Goal: Task Accomplishment & Management: Manage account settings

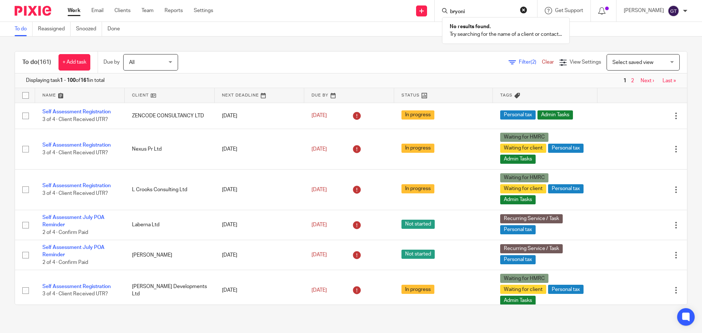
type input "bryoni"
click at [112, 16] on div "Work Email Clients Team Reports Settings Work Email Clients Team Reports Settin…" at bounding box center [142, 11] width 164 height 22
click at [119, 14] on link "Clients" at bounding box center [122, 10] width 16 height 7
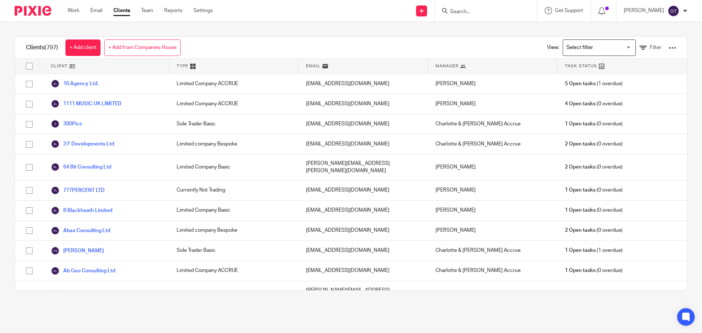
click at [492, 12] on input "Search" at bounding box center [482, 12] width 66 height 7
click at [465, 32] on div "Clients (797) + Add client + Add from Companies House View: Loading... Filter C…" at bounding box center [351, 163] width 702 height 283
click at [469, 14] on input "Search" at bounding box center [482, 12] width 66 height 7
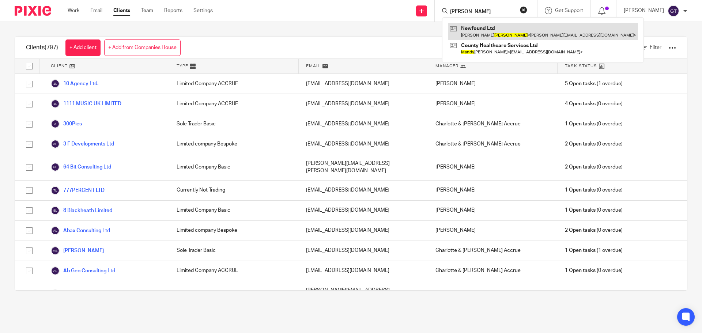
type input "mundy"
click at [487, 29] on link at bounding box center [543, 31] width 190 height 17
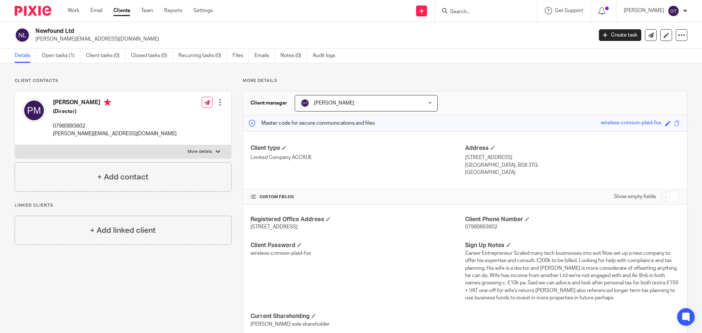
click at [477, 11] on input "Search" at bounding box center [482, 12] width 66 height 7
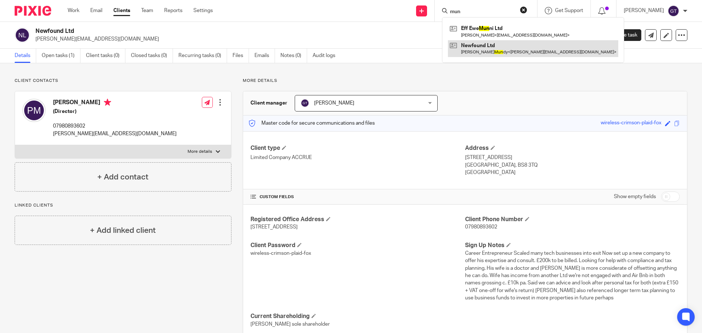
type input "mun"
click at [493, 48] on link at bounding box center [533, 48] width 170 height 17
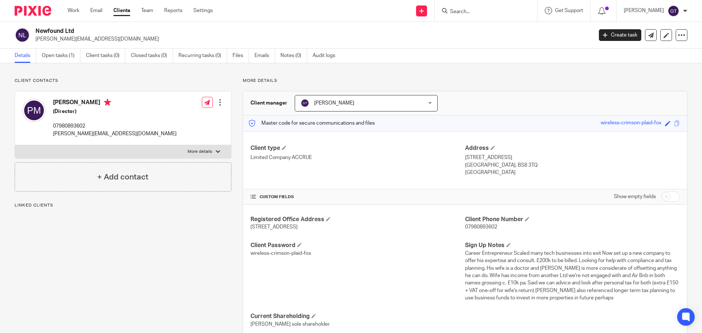
click at [64, 58] on link "Open tasks (1)" at bounding box center [61, 56] width 39 height 14
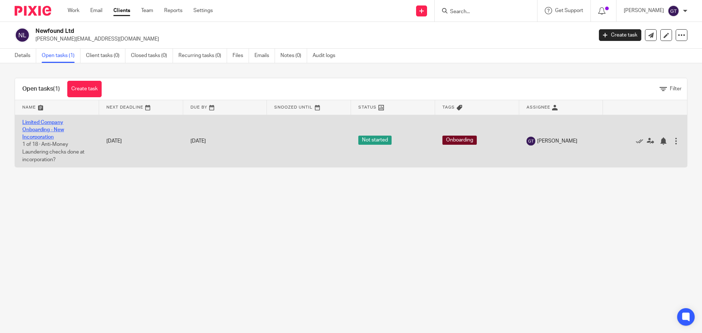
click at [34, 131] on link "Limited Company Onboarding - New Incorporation" at bounding box center [43, 130] width 42 height 20
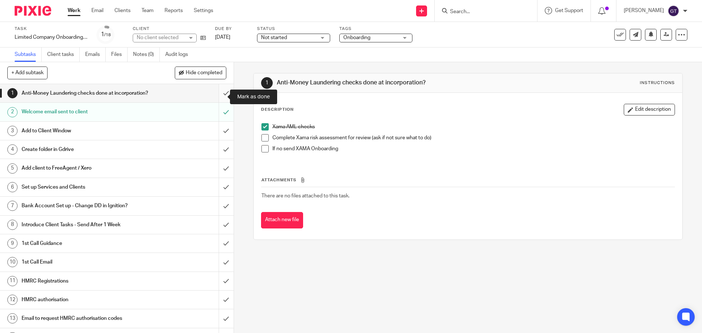
click at [219, 98] on input "submit" at bounding box center [117, 93] width 234 height 18
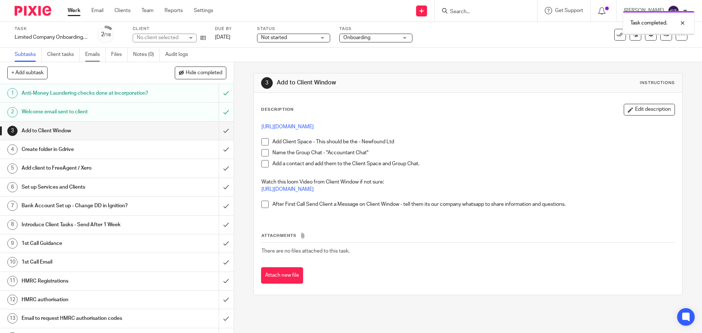
click at [98, 55] on link "Emails" at bounding box center [95, 55] width 20 height 14
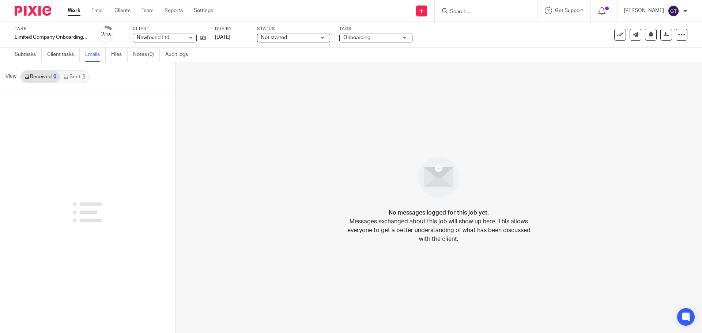
click at [69, 78] on link "Sent 1" at bounding box center [74, 77] width 29 height 12
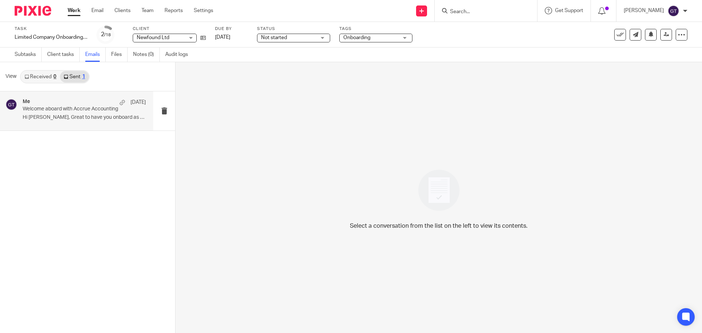
click at [46, 120] on p "Hi Philip, Great to have you onboard as a..." at bounding box center [84, 117] width 123 height 6
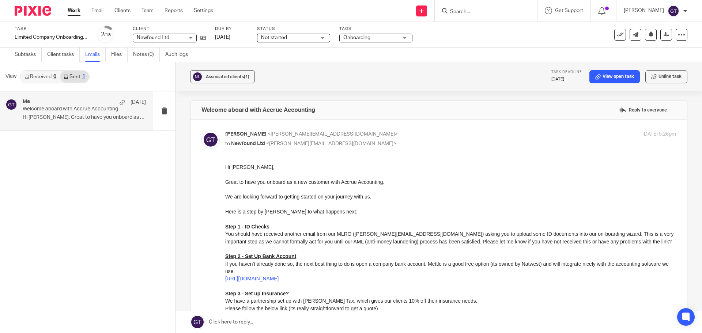
click at [277, 324] on link at bounding box center [438, 322] width 526 height 22
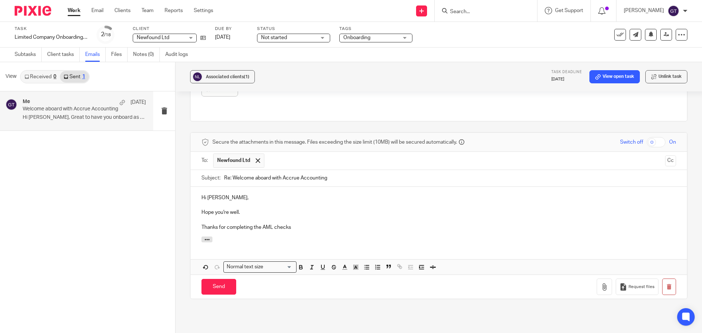
scroll to position [465, 0]
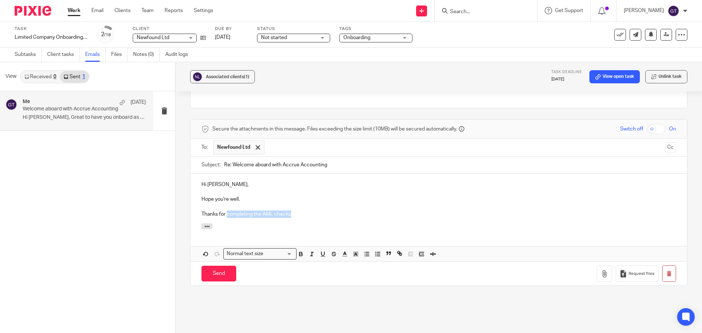
drag, startPoint x: 299, startPoint y: 212, endPoint x: 227, endPoint y: 213, distance: 72.7
click at [227, 213] on p "Thanks for completing the AML checks" at bounding box center [438, 214] width 474 height 7
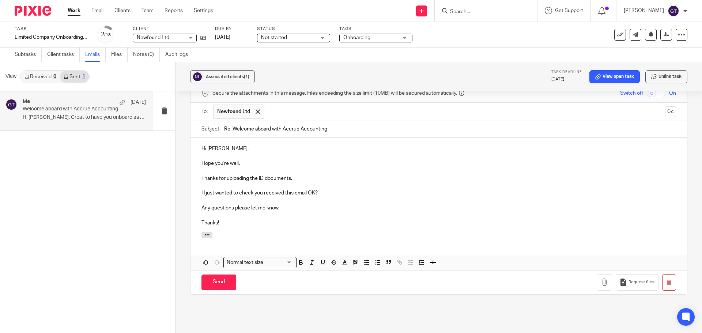
scroll to position [484, 0]
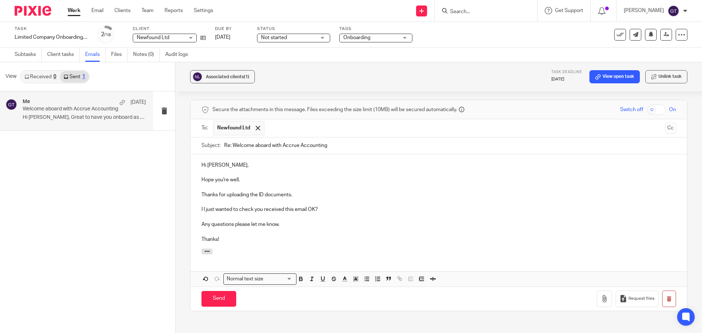
click at [253, 180] on p "Hope you're well." at bounding box center [438, 179] width 474 height 7
click at [282, 221] on p "Any questions please let me know." at bounding box center [438, 224] width 474 height 7
click at [214, 299] on input "Send" at bounding box center [218, 299] width 35 height 16
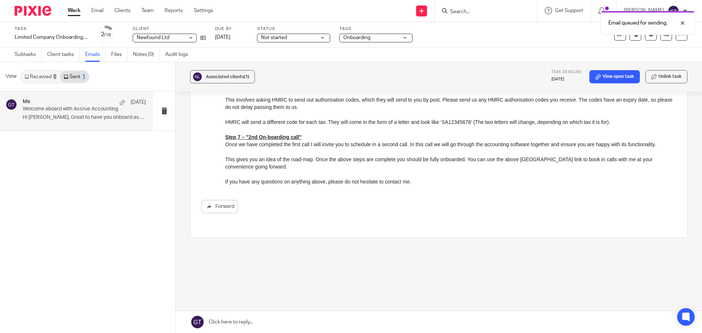
scroll to position [335, 0]
click at [119, 12] on link "Clients" at bounding box center [122, 10] width 16 height 7
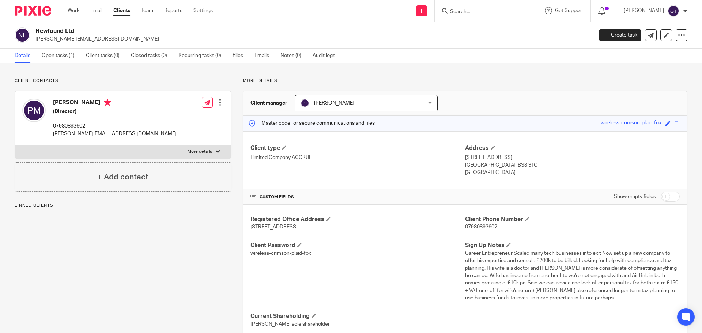
click at [208, 151] on p "More details" at bounding box center [200, 152] width 24 height 6
click at [15, 145] on input "More details" at bounding box center [15, 145] width 0 height 0
checkbox input "true"
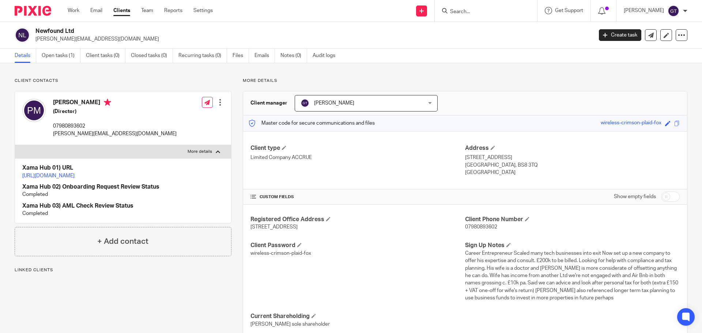
drag, startPoint x: 109, startPoint y: 174, endPoint x: 114, endPoint y: 177, distance: 6.0
click at [75, 177] on link "https://platform.xamatech.com/portal/crm/clients/3d64b7e0-a399-11f0-bc87-bdff0e…" at bounding box center [48, 175] width 52 height 5
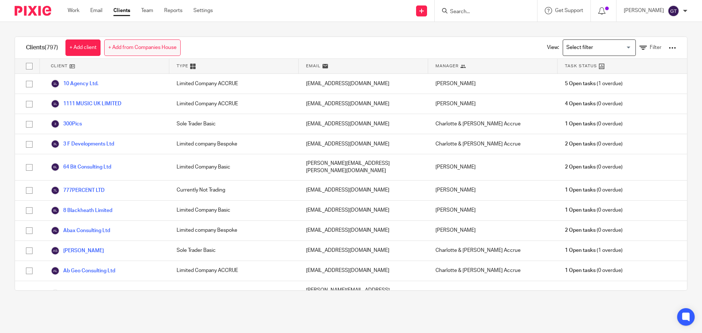
click at [140, 51] on link "+ Add from Companies House" at bounding box center [142, 47] width 76 height 16
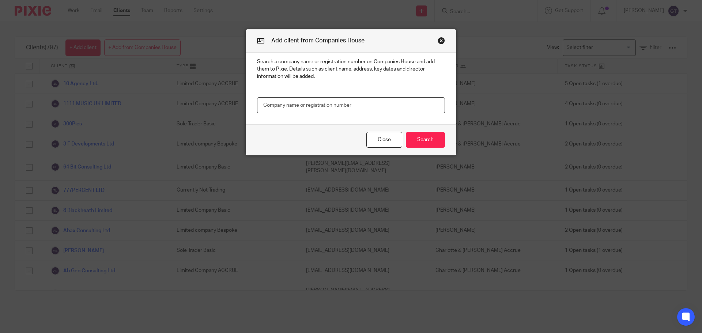
click at [304, 113] on input "text" at bounding box center [351, 105] width 188 height 16
type input "10534695"
click at [414, 134] on button "Search" at bounding box center [425, 140] width 39 height 16
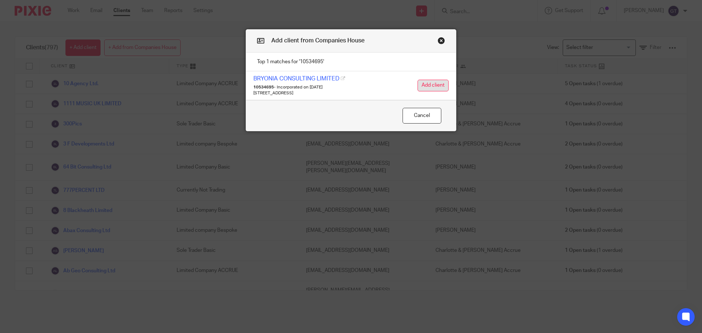
click at [431, 88] on button "Add client" at bounding box center [432, 86] width 31 height 12
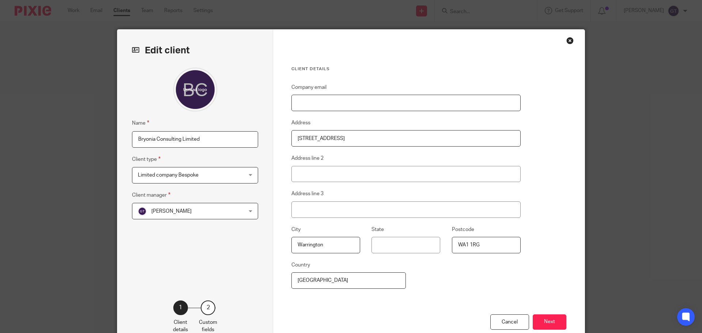
click at [352, 106] on input "Company email" at bounding box center [405, 103] width 229 height 16
paste input "[PERSON_NAME][EMAIL_ADDRESS][PERSON_NAME][DOMAIN_NAME]"
type input "[PERSON_NAME][EMAIL_ADDRESS][PERSON_NAME][DOMAIN_NAME]"
click at [205, 174] on span "Limited company Bespoke" at bounding box center [186, 174] width 96 height 15
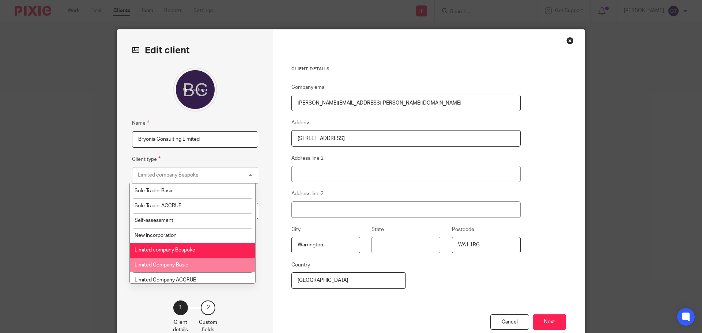
click at [188, 270] on li "Limited Company Basic" at bounding box center [192, 265] width 125 height 15
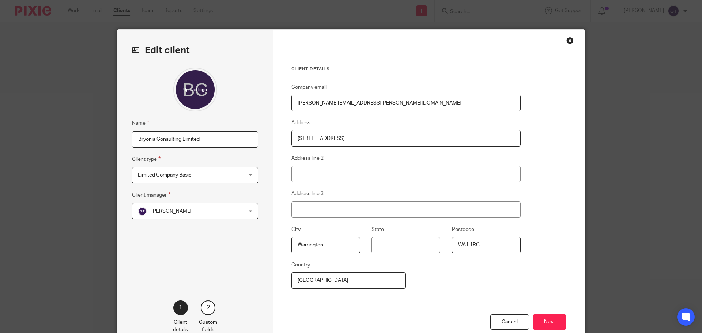
click at [167, 192] on label "Client manager" at bounding box center [151, 195] width 38 height 8
click at [175, 208] on span "[PERSON_NAME]" at bounding box center [186, 210] width 96 height 15
click at [187, 174] on span "Limited Company Basic" at bounding box center [165, 175] width 54 height 5
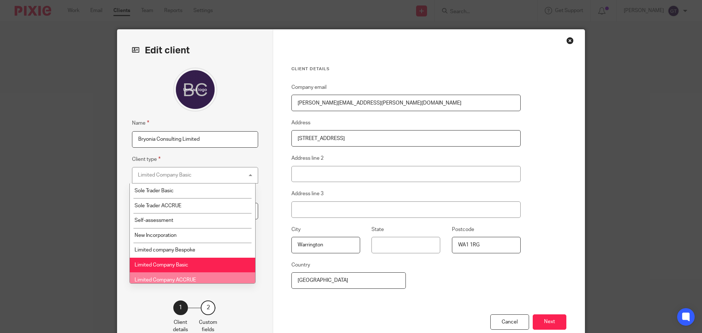
click at [190, 275] on li "Limited Company ACCRUE" at bounding box center [192, 279] width 125 height 15
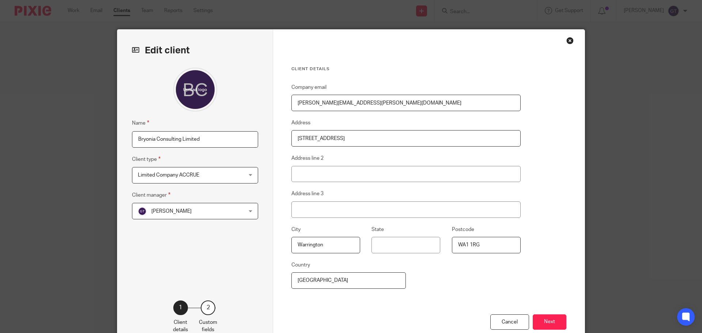
drag, startPoint x: 173, startPoint y: 275, endPoint x: 236, endPoint y: 254, distance: 66.8
click at [173, 275] on div "Name Bryonia Consulting Limited Client type Limited Company ACCRUE Limited Comp…" at bounding box center [195, 173] width 126 height 211
click at [548, 316] on button "Next" at bounding box center [550, 322] width 34 height 16
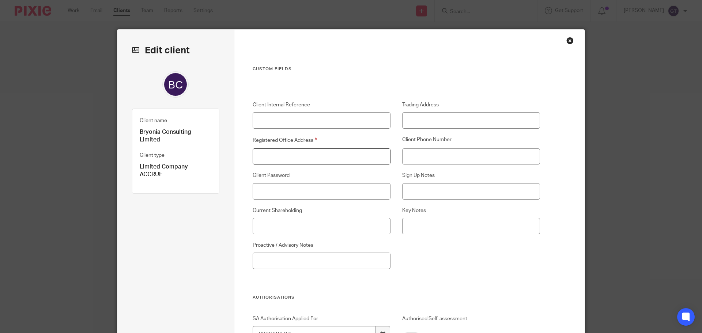
click at [306, 158] on input "Registered Office Address" at bounding box center [322, 156] width 138 height 16
click at [305, 157] on input "Registered Office Address" at bounding box center [322, 156] width 138 height 16
paste input "320 Firecrest Court Centre Park, Warrington, United Kingdom, WA1 1RG"
type input "320 Firecrest Court Centre Park, Warrington, United Kingdom, WA1 1RG"
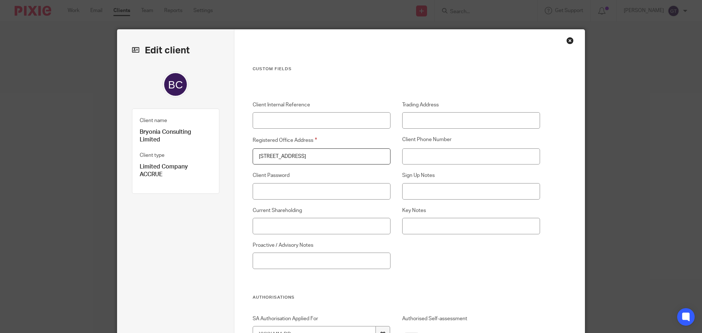
scroll to position [0, 0]
click at [431, 192] on input "Sign Up Notes" at bounding box center [471, 191] width 138 height 16
paste input "Client is a management consultant working with the MOD. VAT registered. Been wi…"
type input "Client is a management consultant working with the MOD. VAT registered. Been wi…"
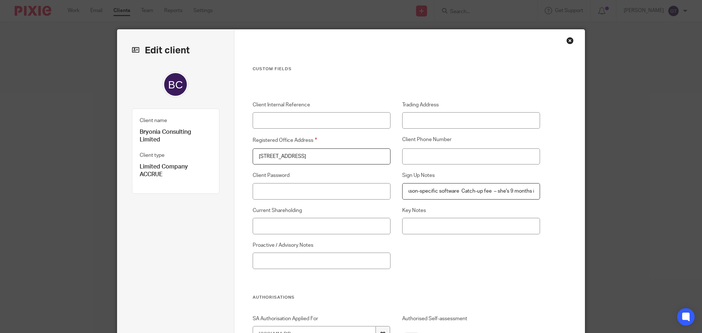
scroll to position [0, 0]
click at [429, 157] on input "Client Phone Number" at bounding box center [471, 156] width 138 height 16
paste input "07470374308"
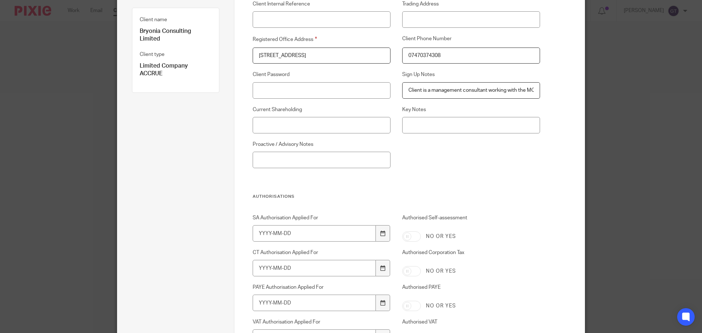
scroll to position [110, 0]
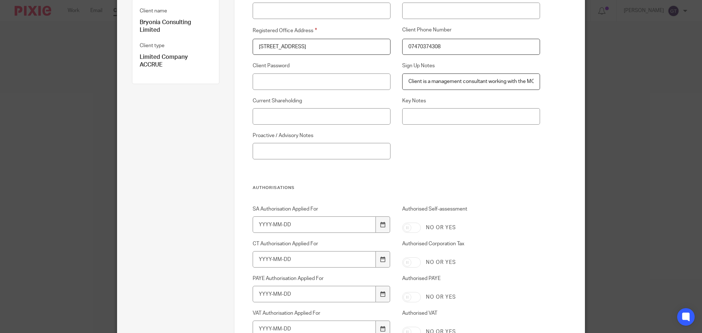
type input "07470374308"
click at [306, 120] on input "Current Shareholding" at bounding box center [322, 116] width 138 height 16
type input "Laura sole shareholder"
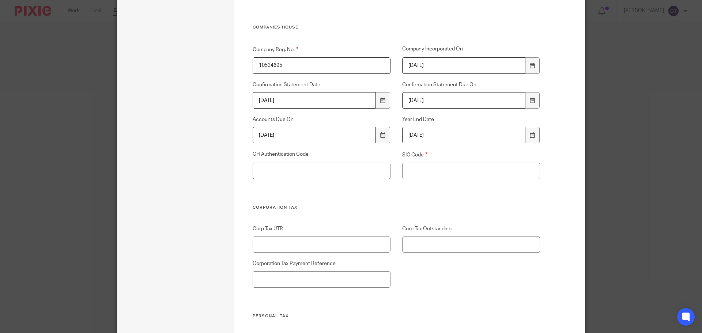
scroll to position [1096, 0]
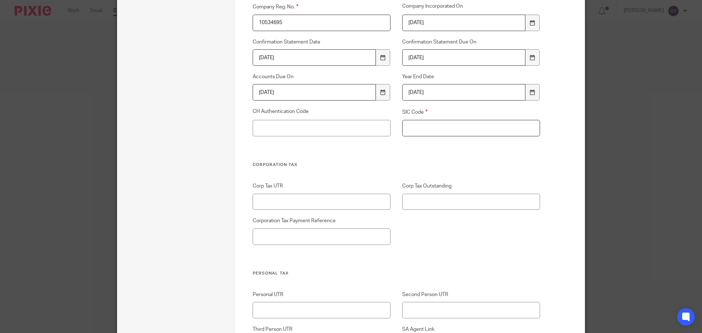
drag, startPoint x: 441, startPoint y: 128, endPoint x: 450, endPoint y: 129, distance: 8.6
click at [441, 128] on input "SIC Code" at bounding box center [471, 128] width 138 height 16
click at [448, 129] on input "SIC Code" at bounding box center [471, 128] width 138 height 16
paste input "70229 - Management consultancy activities other than financial management"
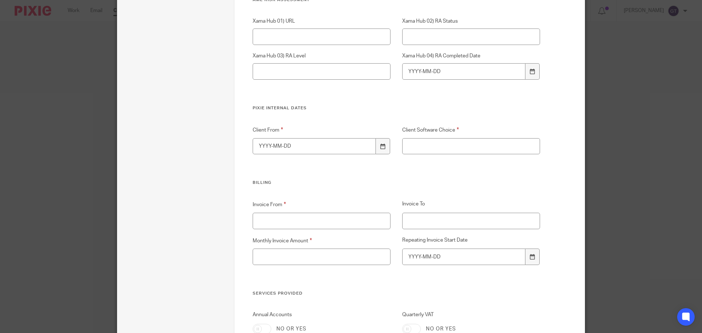
scroll to position [1499, 0]
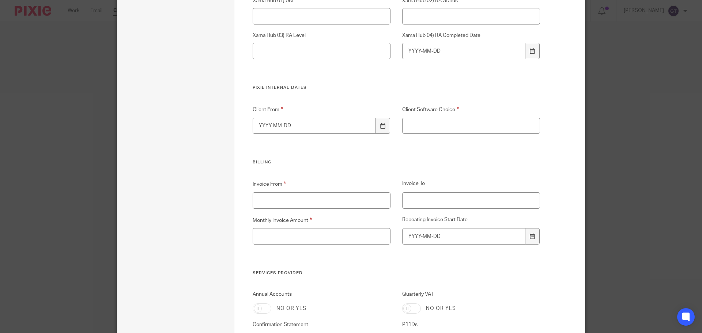
type input "70229 - Management consultancy activities other than financial management"
click at [426, 127] on input "Client Software Choice" at bounding box center [471, 126] width 138 height 16
type input "FreeAgent"
click at [385, 125] on div at bounding box center [383, 126] width 14 height 16
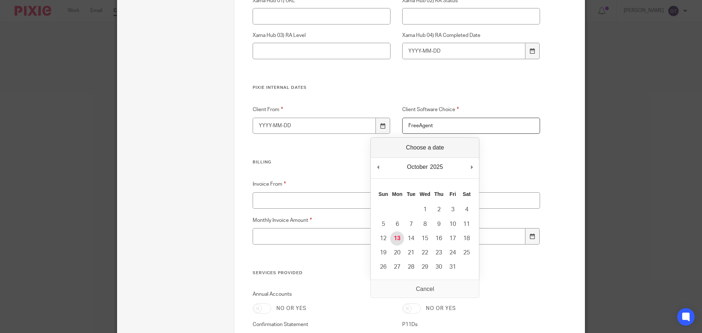
type input "2025-10-13"
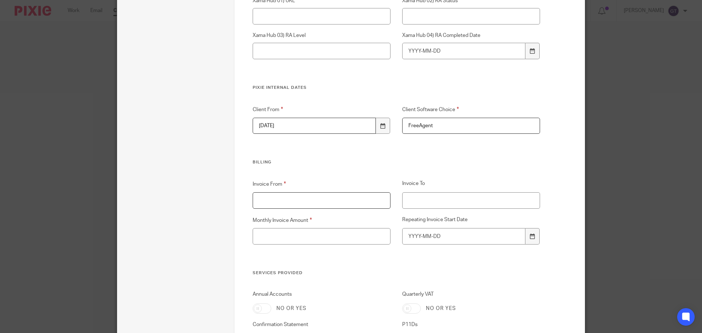
click at [330, 202] on input "Invoice From" at bounding box center [322, 200] width 138 height 16
click at [362, 201] on input "Invoice From" at bounding box center [322, 200] width 138 height 16
type input "13/10/2025"
click at [515, 152] on div "Client From 2025-10-13 Client Software Choice FreeAgent" at bounding box center [390, 132] width 299 height 54
click at [349, 238] on input "Monthly Invoice Amount" at bounding box center [322, 236] width 138 height 16
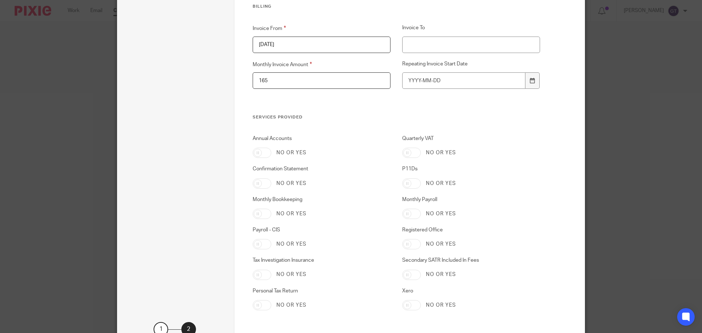
scroll to position [1718, 0]
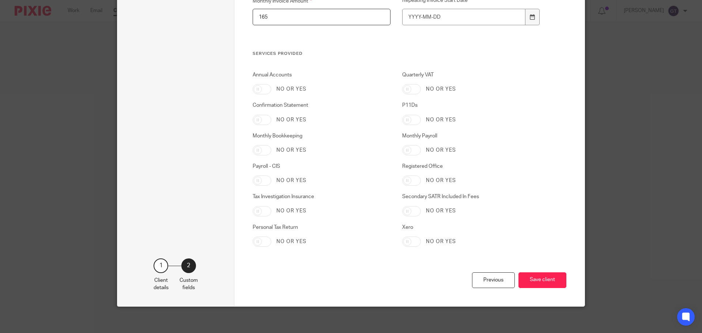
type input "165"
click at [259, 89] on input "Annual Accounts" at bounding box center [262, 89] width 19 height 10
checkbox input "true"
click at [258, 122] on input "Confirmation Statement" at bounding box center [262, 120] width 19 height 10
checkbox input "true"
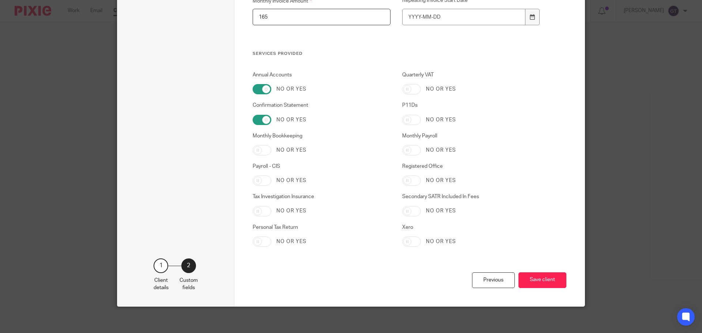
click at [255, 146] on input "Monthly Bookkeeping" at bounding box center [262, 150] width 19 height 10
checkbox input "false"
click at [257, 215] on input "Tax Investigation Insurance" at bounding box center [262, 211] width 19 height 10
checkbox input "true"
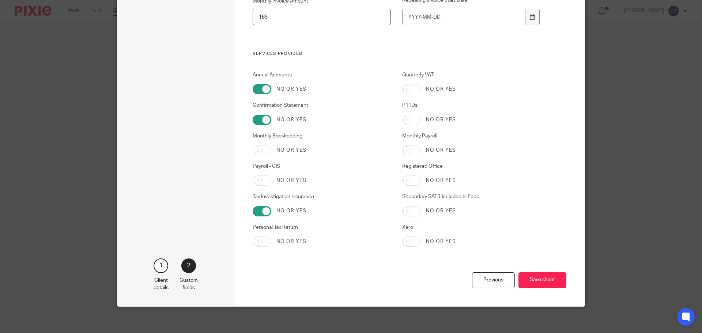
click at [260, 241] on input "Personal Tax Return" at bounding box center [262, 241] width 19 height 10
checkbox input "true"
click at [412, 90] on input "Quarterly VAT" at bounding box center [411, 89] width 19 height 10
checkbox input "true"
click at [406, 122] on input "P11Ds" at bounding box center [411, 120] width 19 height 10
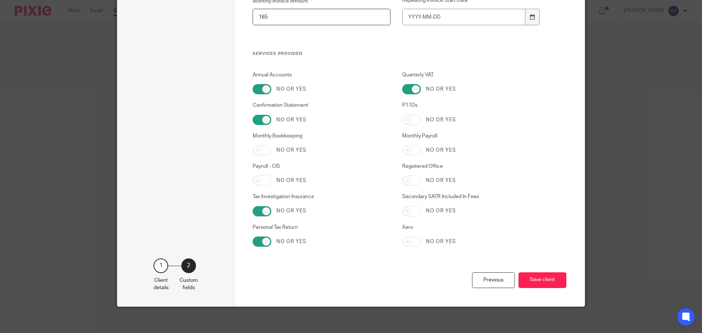
checkbox input "true"
click at [414, 150] on input "Monthly Payroll" at bounding box center [411, 150] width 19 height 10
checkbox input "true"
click at [406, 182] on input "Registered Office" at bounding box center [411, 180] width 19 height 10
checkbox input "true"
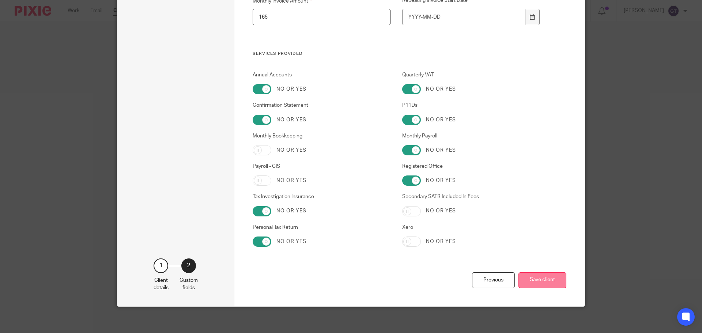
click at [548, 285] on button "Save client" at bounding box center [542, 280] width 48 height 16
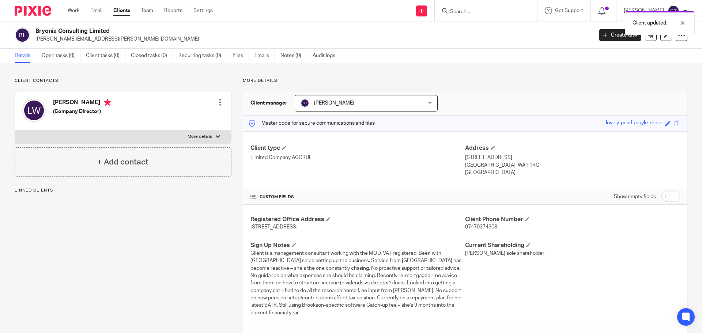
click at [217, 99] on div at bounding box center [219, 102] width 7 height 7
click at [193, 118] on link "Edit contact" at bounding box center [186, 118] width 70 height 11
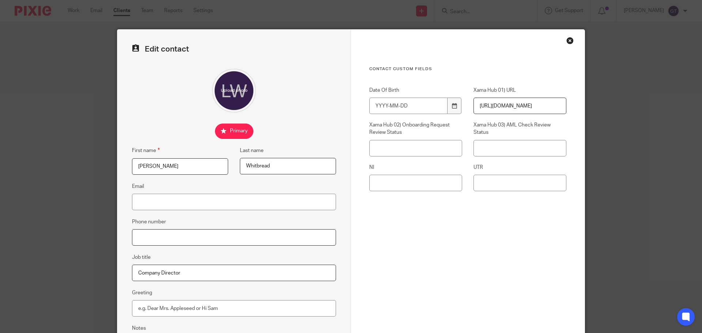
click at [187, 232] on input "Phone number" at bounding box center [234, 237] width 204 height 16
paste input "07470374308"
type input "07470374308"
click at [171, 205] on input "Email" at bounding box center [234, 202] width 204 height 16
paste input "[PERSON_NAME][EMAIL_ADDRESS][PERSON_NAME][DOMAIN_NAME]"
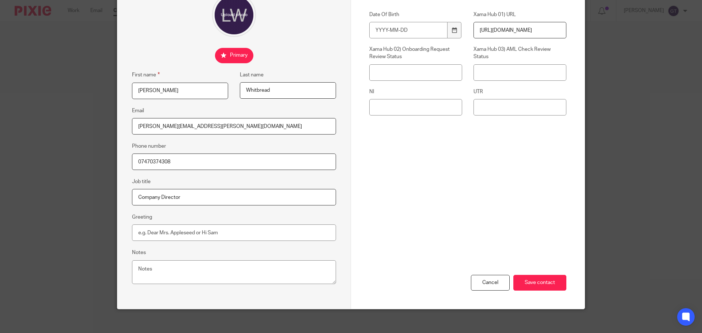
scroll to position [81, 0]
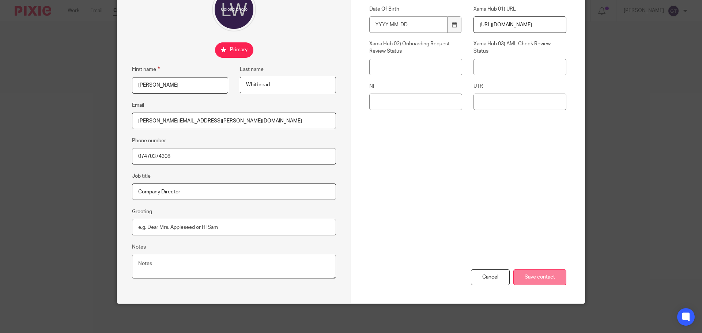
type input "[PERSON_NAME][EMAIL_ADDRESS][PERSON_NAME][DOMAIN_NAME]"
click at [544, 273] on input "Save contact" at bounding box center [539, 277] width 53 height 16
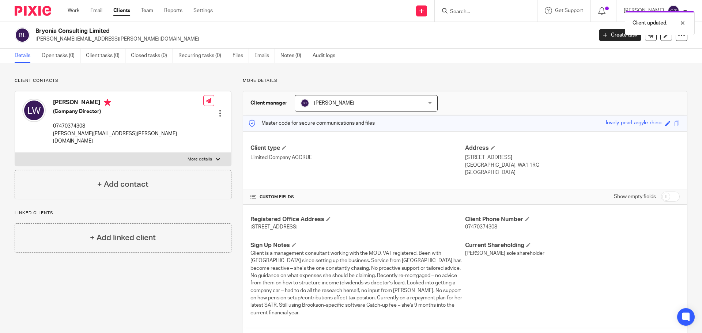
click at [206, 156] on p "More details" at bounding box center [200, 159] width 24 height 6
click at [15, 153] on input "More details" at bounding box center [15, 152] width 0 height 0
checkbox input "true"
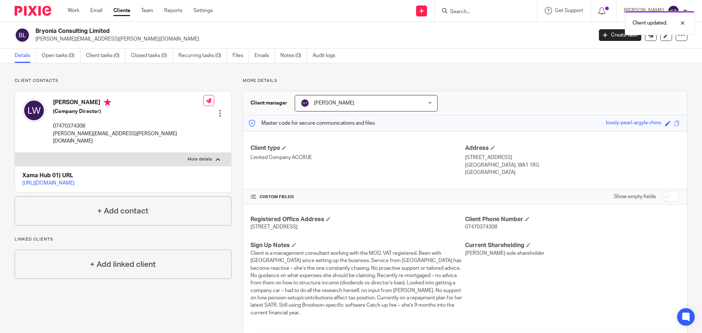
click at [103, 179] on p "https://platform.xamatech.com/portal/crm/clients/e5673c10-a830-11f0-8c3c-f3aec9…" at bounding box center [122, 182] width 201 height 7
click at [75, 181] on link "https://platform.xamatech.com/portal/crm/clients/e5673c10-a830-11f0-8c3c-f3aec9…" at bounding box center [48, 183] width 52 height 5
click at [58, 48] on div "Bryonia Consulting Limited laura.j.whitbread@gmail.com Create task Update from …" at bounding box center [351, 35] width 702 height 27
click at [60, 55] on link "Open tasks (0)" at bounding box center [61, 56] width 39 height 14
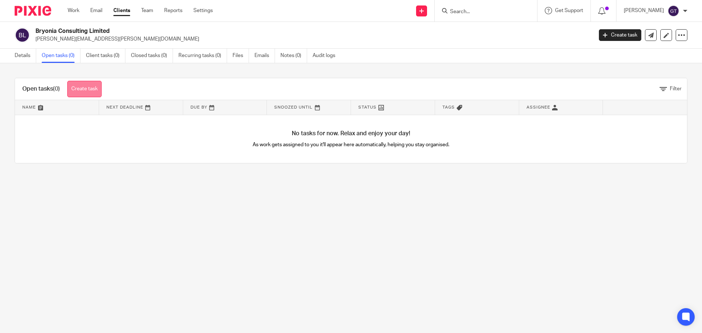
click at [95, 89] on link "Create task" at bounding box center [84, 89] width 34 height 16
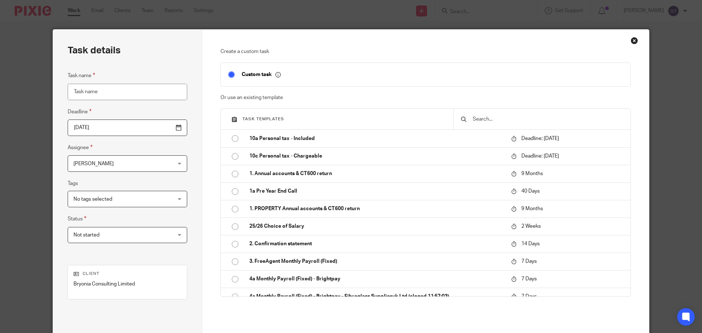
click at [500, 117] on input "text" at bounding box center [547, 119] width 151 height 8
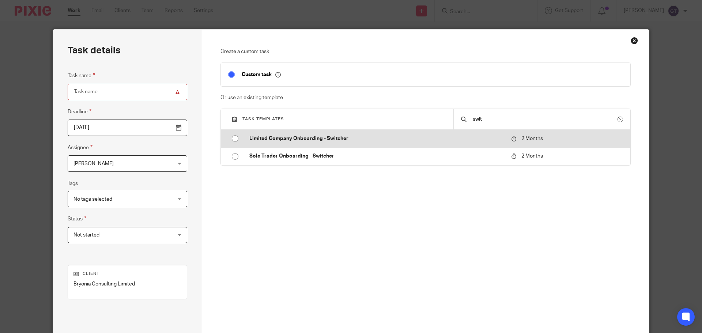
type input "swit"
click at [355, 141] on p "Limited Company Onboarding - Switcher" at bounding box center [376, 138] width 254 height 7
type input "2025-12-13"
type input "Limited Company Onboarding - Switcher"
checkbox input "false"
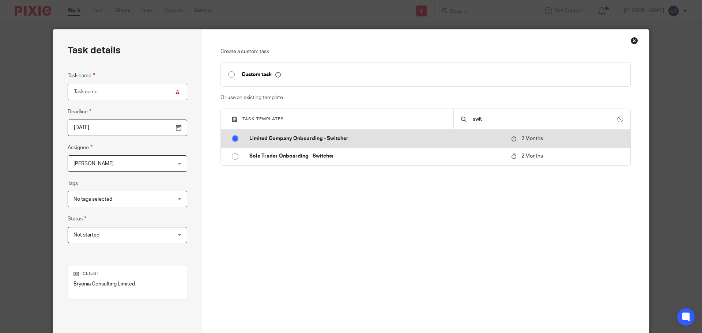
radio input "true"
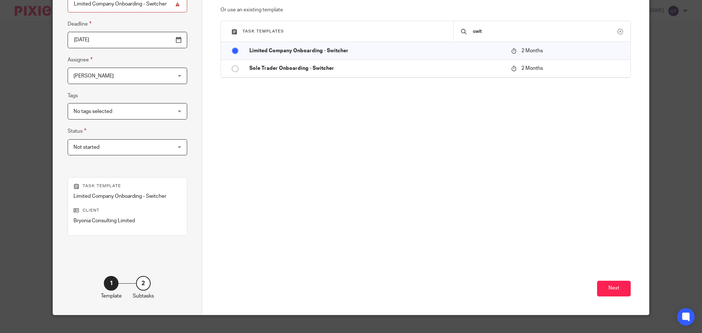
scroll to position [99, 0]
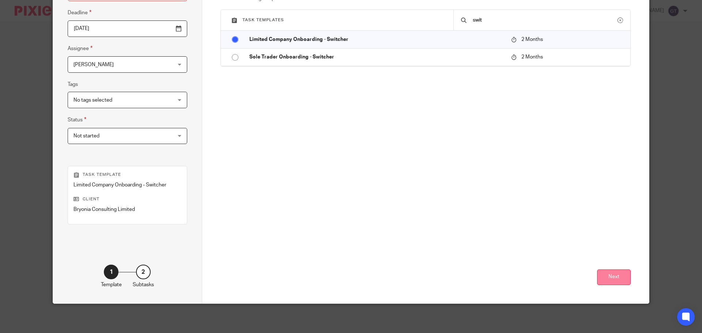
click at [618, 276] on button "Next" at bounding box center [614, 277] width 34 height 16
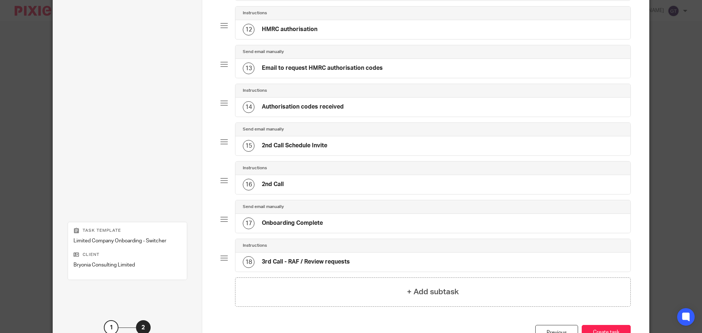
scroll to position [543, 0]
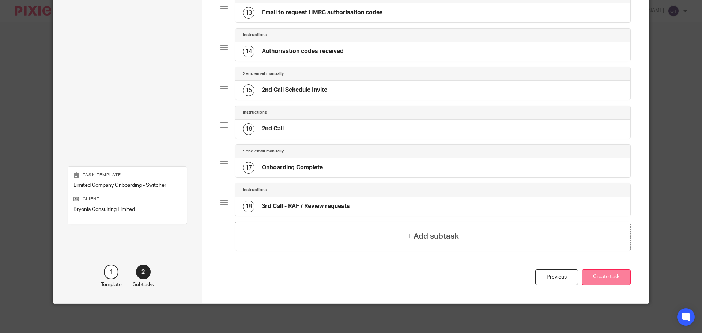
click at [610, 279] on button "Create task" at bounding box center [606, 277] width 49 height 16
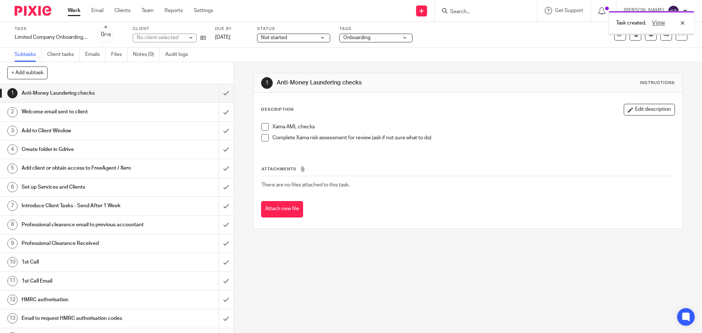
click at [261, 129] on span at bounding box center [264, 126] width 7 height 7
click at [77, 112] on h1 "Welcome email sent to client" at bounding box center [85, 111] width 126 height 11
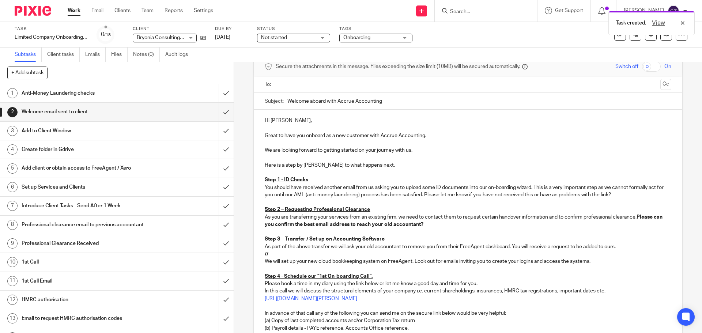
scroll to position [37, 0]
click at [564, 193] on p "You should have received another email from us asking you to upload some ID doc…" at bounding box center [468, 190] width 406 height 15
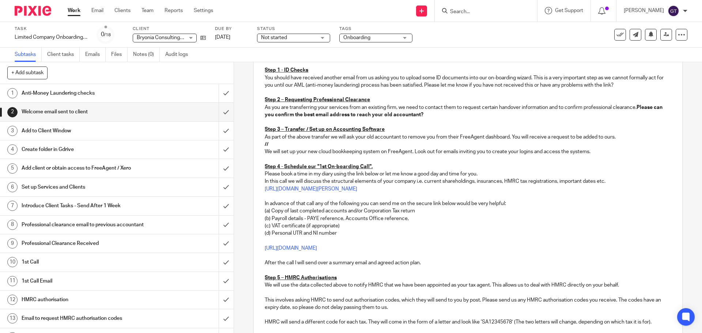
scroll to position [146, 0]
click at [443, 263] on p "After the call I will send over a summary email and agreed action plan." at bounding box center [468, 261] width 406 height 7
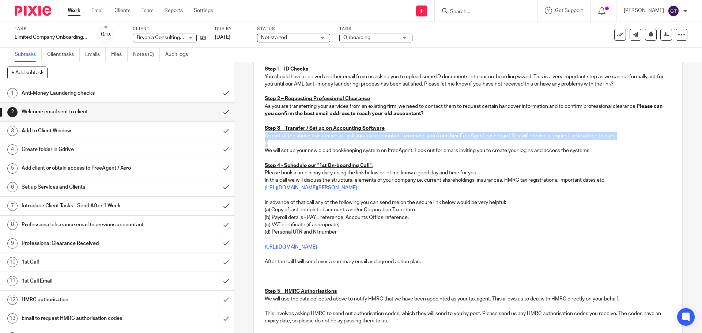
drag, startPoint x: 279, startPoint y: 144, endPoint x: 262, endPoint y: 138, distance: 18.1
click at [262, 138] on div "Hi Laura, Great to have you onboard as a new customer with Accrue Accounting. W…" at bounding box center [468, 205] width 428 height 413
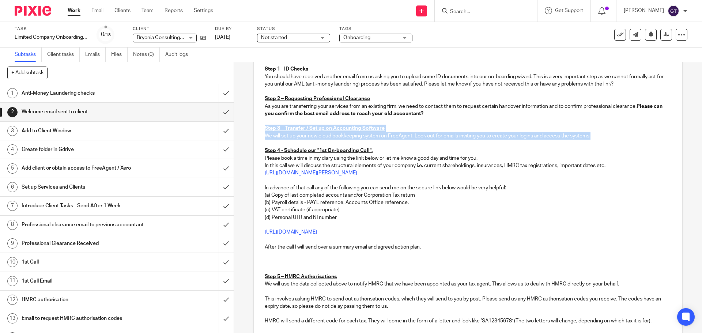
drag, startPoint x: 595, startPoint y: 136, endPoint x: 259, endPoint y: 127, distance: 336.7
click at [259, 127] on div "Hi Laura, Great to have you onboard as a new customer with Accrue Accounting. W…" at bounding box center [468, 198] width 428 height 398
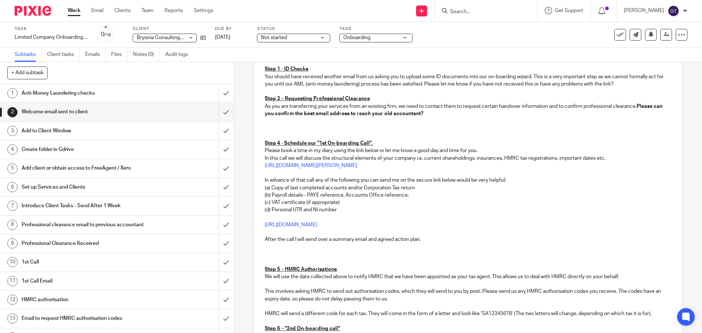
click at [288, 254] on p at bounding box center [468, 254] width 406 height 7
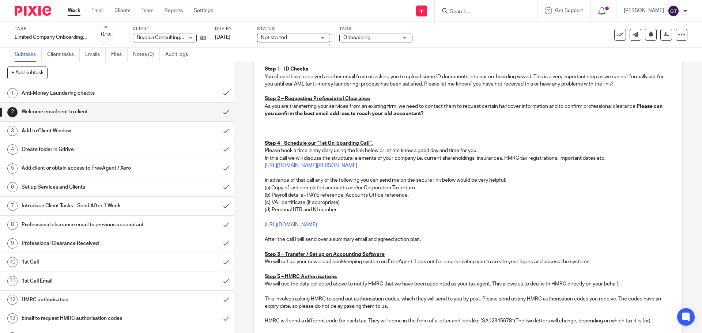
click at [278, 253] on u "Step 3 – Transfer / Set up on Accounting Software" at bounding box center [325, 254] width 120 height 5
click at [277, 141] on u "Step 4 - Schedule our "1st On-boarding Call"." at bounding box center [319, 143] width 108 height 5
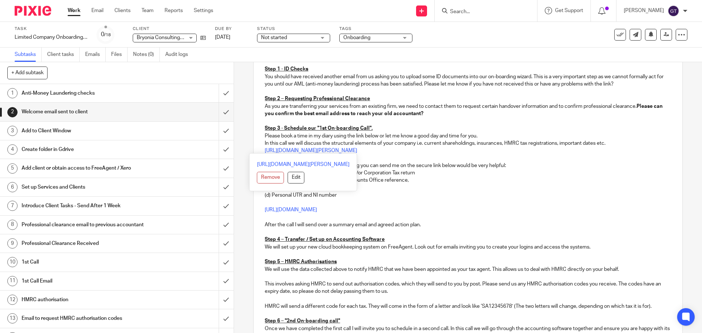
drag, startPoint x: 353, startPoint y: 151, endPoint x: 250, endPoint y: 136, distance: 103.5
click at [250, 136] on div "2 Welcome email sent to client Manual email Secure the attachments in this mess…" at bounding box center [468, 197] width 468 height 271
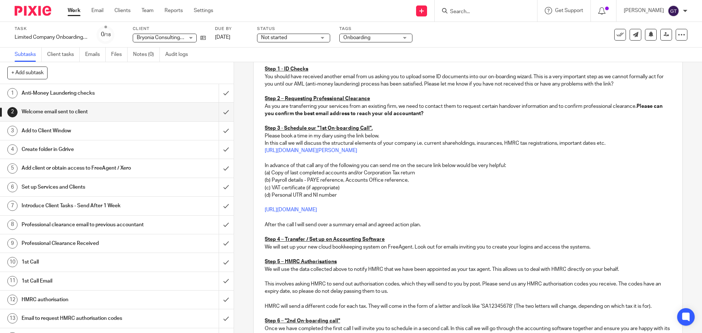
click at [345, 188] on p "(c) VAT certificate (if appropriate)" at bounding box center [468, 187] width 406 height 7
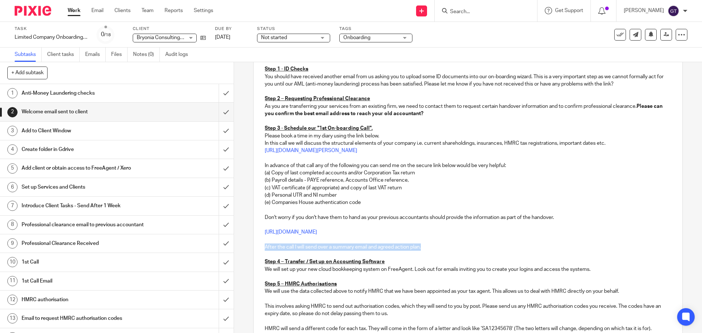
drag, startPoint x: 427, startPoint y: 247, endPoint x: 256, endPoint y: 249, distance: 171.1
click at [256, 249] on div "Hi Laura, Great to have you onboard as a new customer with Accrue Accounting. W…" at bounding box center [468, 201] width 428 height 405
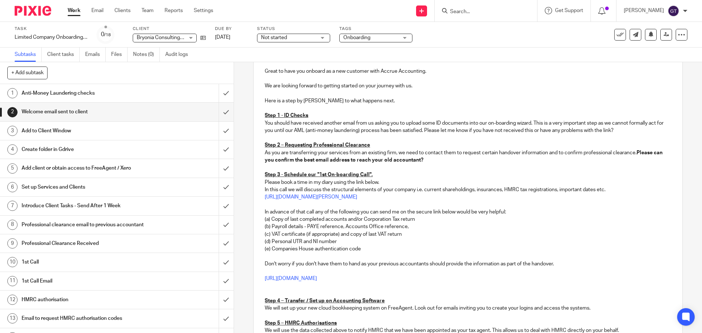
scroll to position [155, 0]
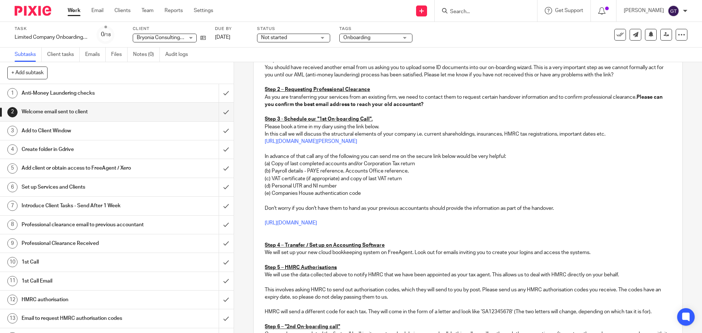
click at [278, 236] on p at bounding box center [468, 237] width 406 height 7
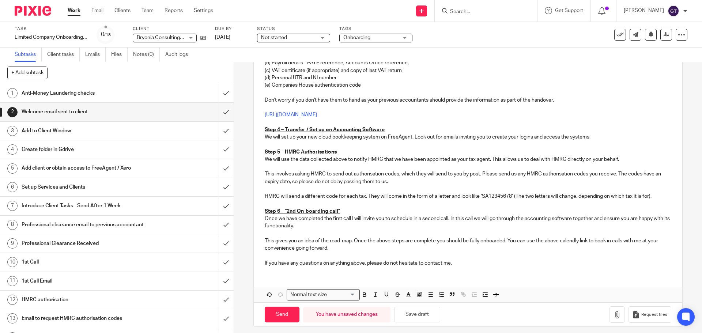
scroll to position [268, 0]
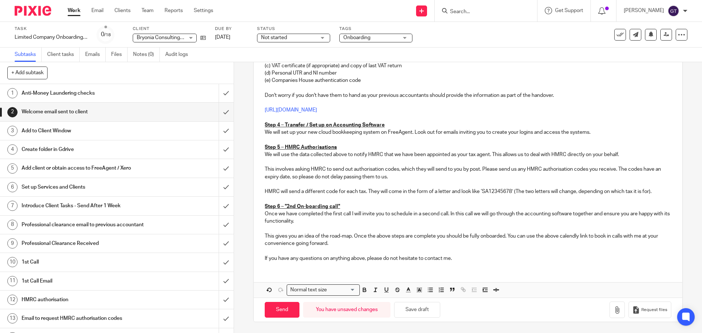
click at [563, 236] on p "This gives you an idea of the road-map. Once the above steps are complete you s…" at bounding box center [468, 239] width 406 height 15
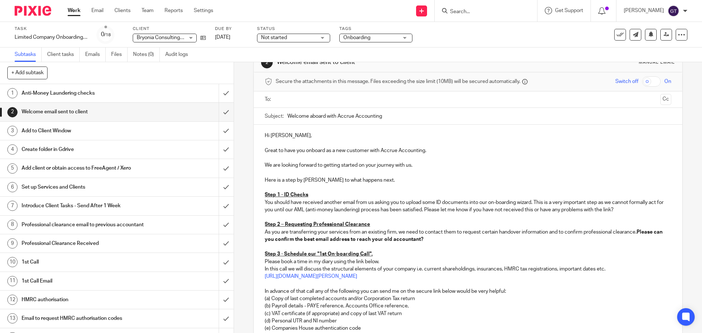
scroll to position [12, 0]
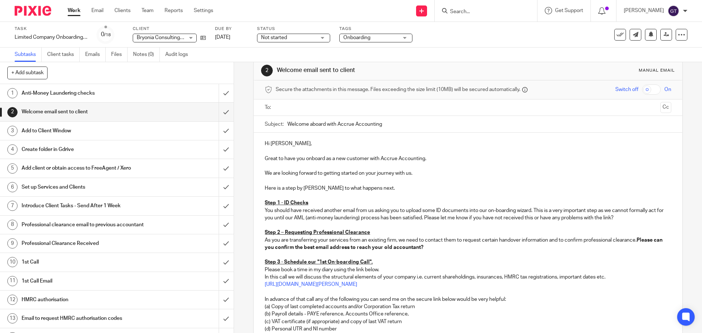
click at [316, 106] on input "text" at bounding box center [467, 107] width 379 height 8
click at [317, 161] on p "Great to have you onboard as a new customer with Accrue Accounting." at bounding box center [468, 159] width 406 height 7
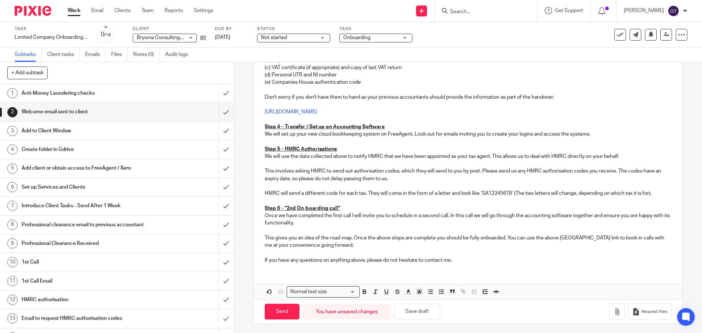
scroll to position [270, 0]
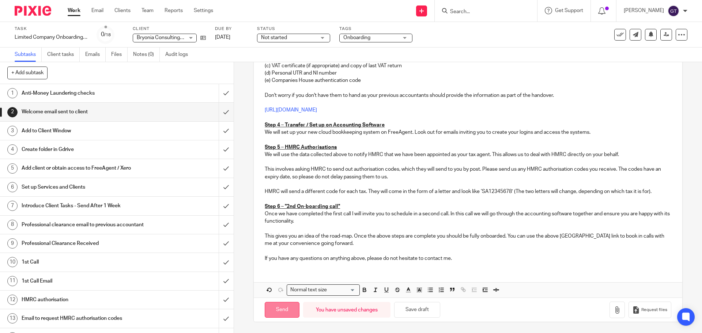
click at [282, 308] on input "Send" at bounding box center [282, 310] width 35 height 16
type input "Sent"
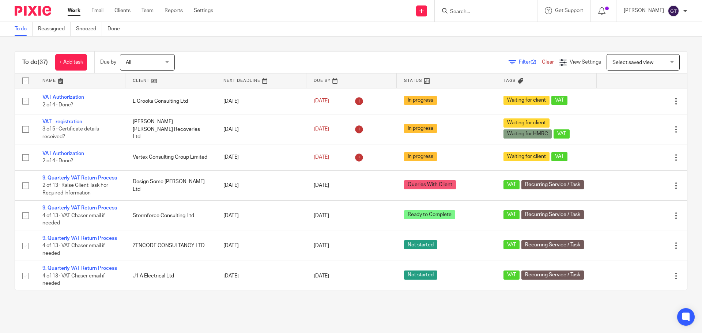
click at [490, 15] on input "Search" at bounding box center [482, 12] width 66 height 7
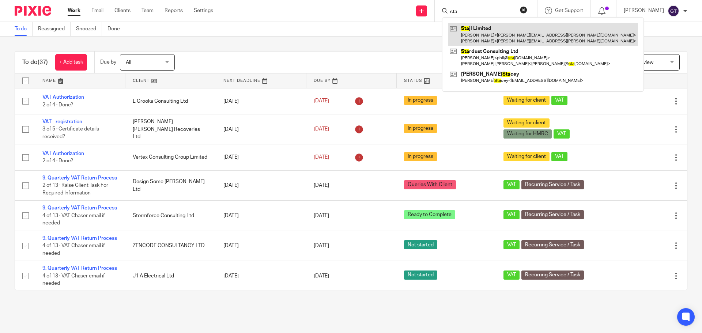
type input "sta"
click at [492, 24] on link at bounding box center [543, 34] width 190 height 23
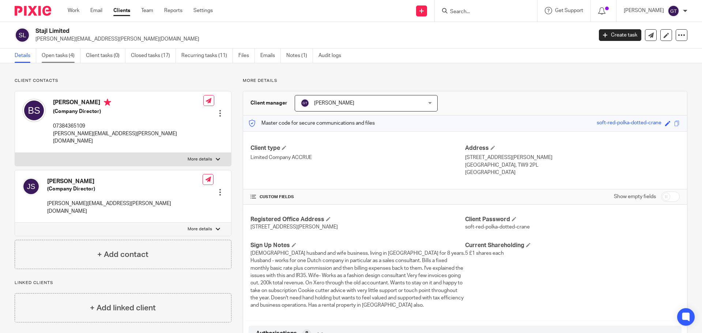
click at [56, 60] on link "Open tasks (4)" at bounding box center [61, 56] width 39 height 14
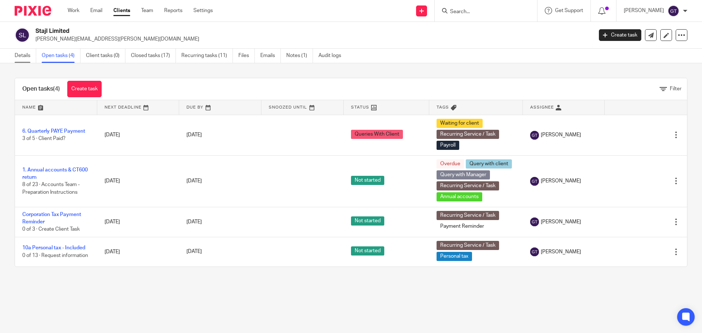
click at [20, 62] on link "Details" at bounding box center [26, 56] width 22 height 14
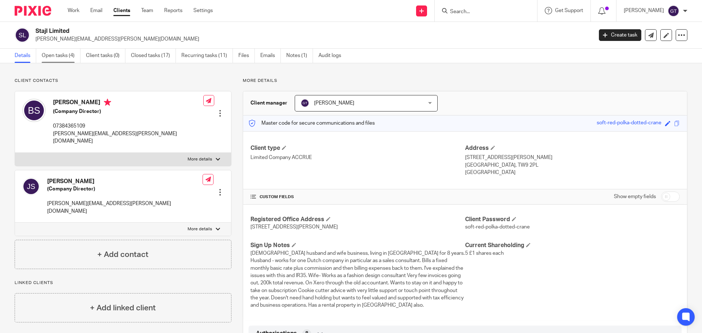
click at [64, 58] on link "Open tasks (4)" at bounding box center [61, 56] width 39 height 14
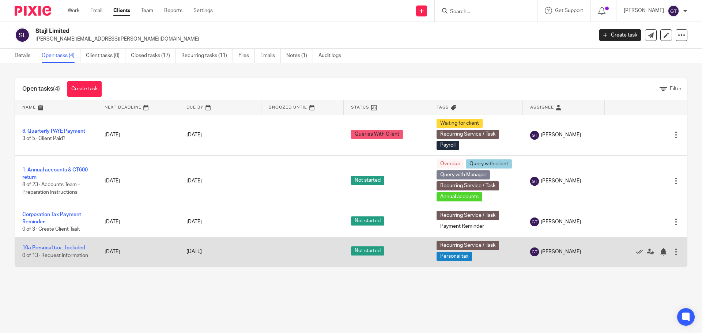
click at [60, 246] on link "10a Personal tax - Included" at bounding box center [53, 247] width 63 height 5
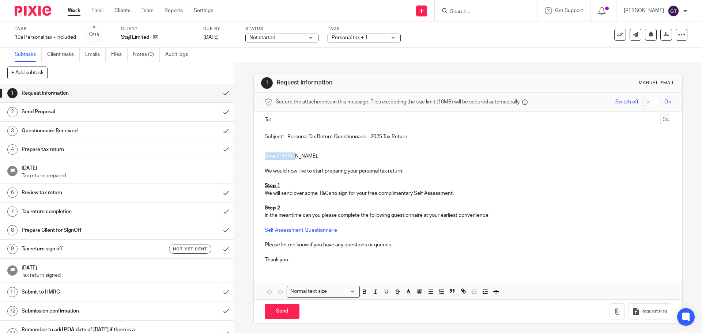
drag, startPoint x: 290, startPoint y: 155, endPoint x: 256, endPoint y: 156, distance: 33.7
click at [256, 156] on div "Dear Bengt, We would now like to start preparing your personal tax return. Step…" at bounding box center [468, 207] width 428 height 124
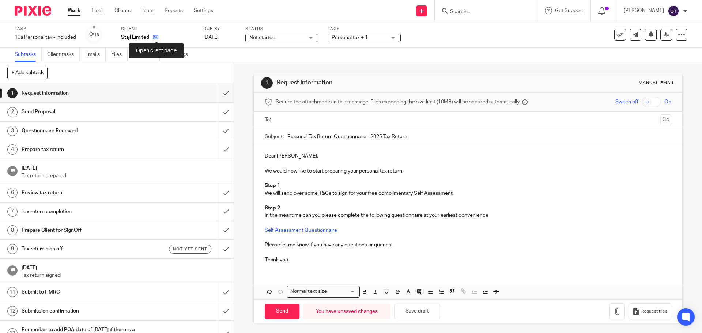
click at [155, 37] on icon at bounding box center [155, 36] width 5 height 5
drag, startPoint x: 411, startPoint y: 193, endPoint x: 366, endPoint y: 194, distance: 45.3
click at [366, 194] on p "We will send over some T&Cs to sign for your free complimentary Self Assessment." at bounding box center [468, 193] width 406 height 7
click at [265, 244] on p "Please let me know if you have any questions or queries." at bounding box center [468, 244] width 406 height 7
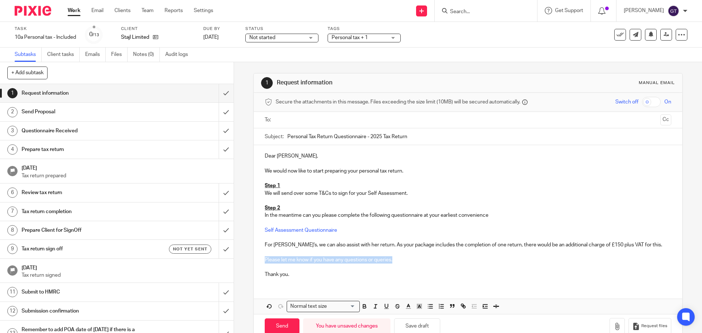
drag, startPoint x: 401, startPoint y: 257, endPoint x: 262, endPoint y: 258, distance: 138.9
click at [262, 258] on div "Dear Jonas, We would now like to start preparing your personal tax return. Step…" at bounding box center [468, 214] width 428 height 139
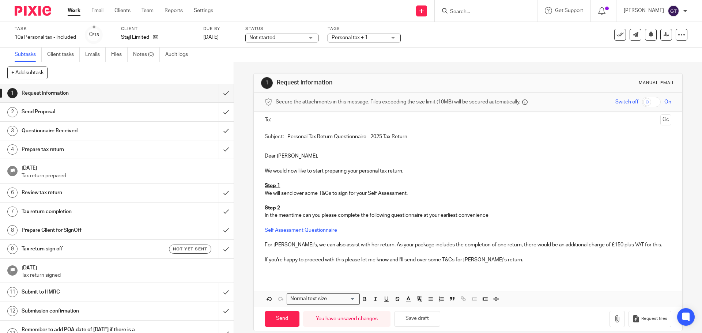
click at [305, 117] on input "text" at bounding box center [467, 120] width 379 height 8
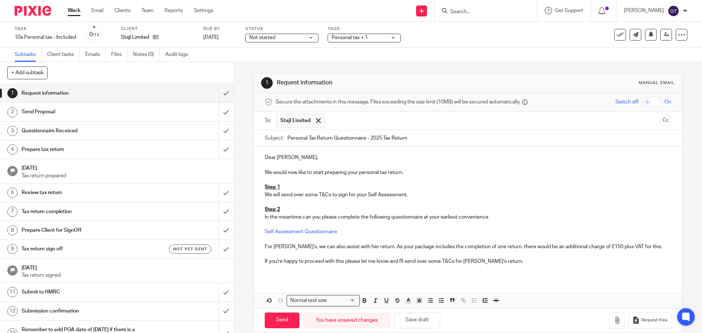
click at [321, 178] on p at bounding box center [468, 179] width 406 height 7
click at [498, 215] on p "In the meantime can you please complete the following questionnaire at your ear…" at bounding box center [468, 216] width 406 height 7
drag, startPoint x: 524, startPoint y: 262, endPoint x: 496, endPoint y: 261, distance: 27.4
click at [496, 261] on p "If you're happy to proceed with this please let me know and I'll send over some…" at bounding box center [468, 261] width 406 height 7
drag, startPoint x: 283, startPoint y: 248, endPoint x: 272, endPoint y: 247, distance: 11.4
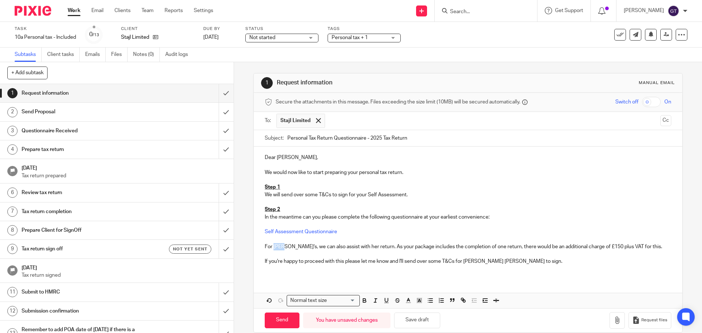
click at [272, 247] on p "For Jane Angelica's, we can also assist with her return. As your package includ…" at bounding box center [468, 246] width 406 height 7
drag, startPoint x: 477, startPoint y: 261, endPoint x: 462, endPoint y: 261, distance: 14.3
click at [462, 261] on p "If you're happy to proceed with this please let me know and I'll send over some…" at bounding box center [468, 261] width 406 height 7
click at [281, 322] on input "Send" at bounding box center [282, 321] width 35 height 16
type input "Sent"
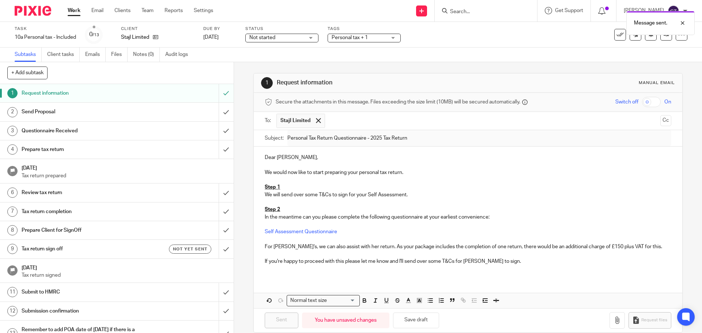
click at [310, 39] on div "Not started Not started" at bounding box center [281, 38] width 73 height 9
click at [348, 40] on span "Personal tax + 1" at bounding box center [350, 37] width 36 height 5
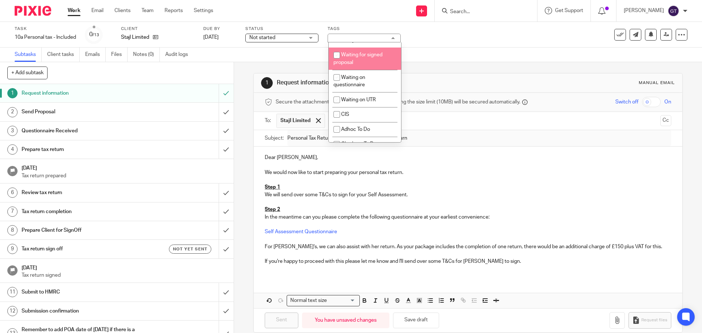
click at [380, 70] on li "Waiting for signed proposal" at bounding box center [365, 59] width 72 height 22
checkbox input "true"
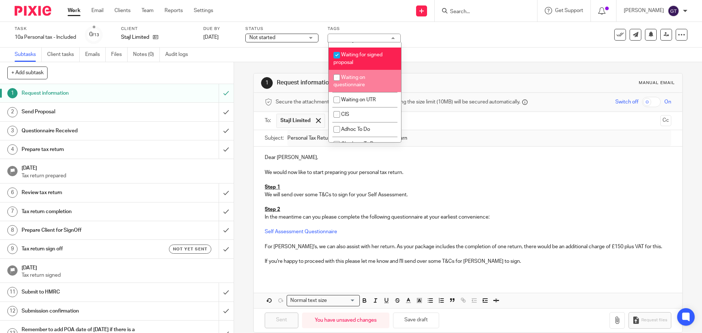
click at [365, 92] on li "Waiting on questionnaire" at bounding box center [365, 81] width 72 height 22
checkbox input "true"
click at [300, 66] on div "1 Request information Manual email Secure the attachments in this message. File…" at bounding box center [467, 202] width 429 height 281
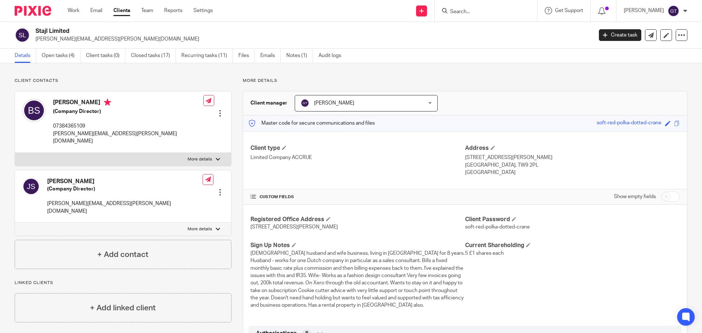
click at [470, 10] on input "Search" at bounding box center [482, 12] width 66 height 7
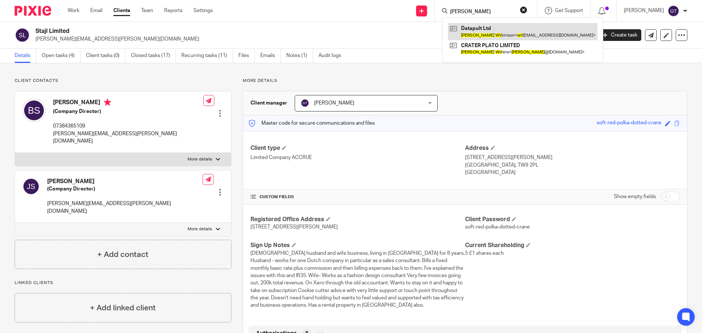
type input "craig wil"
click at [482, 29] on link at bounding box center [522, 31] width 149 height 17
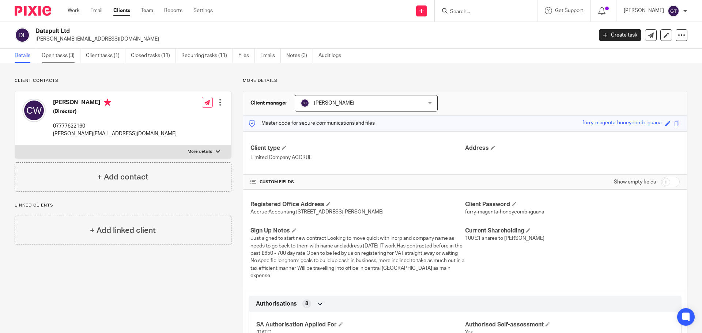
click at [61, 54] on link "Open tasks (3)" at bounding box center [61, 56] width 39 height 14
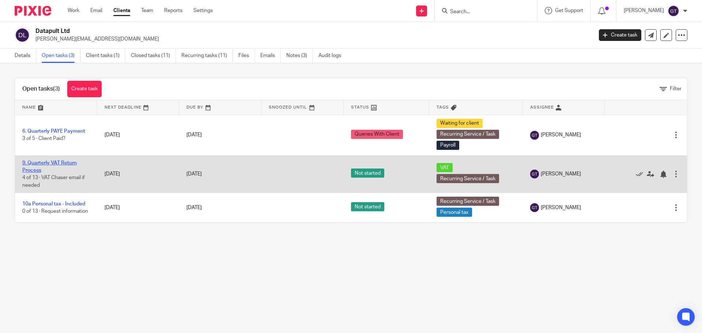
click at [47, 163] on link "9. Quarterly VAT Return Process" at bounding box center [49, 166] width 54 height 12
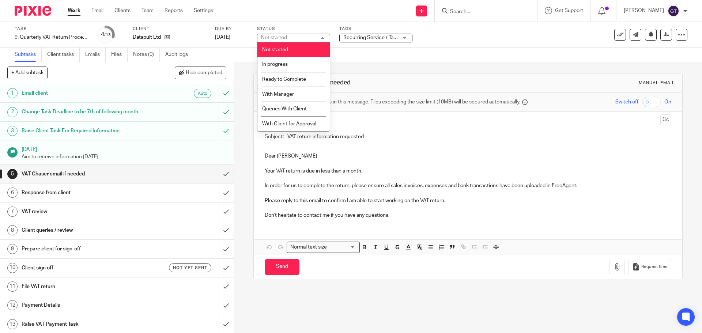
click at [290, 37] on div "Not started Not started" at bounding box center [293, 38] width 73 height 9
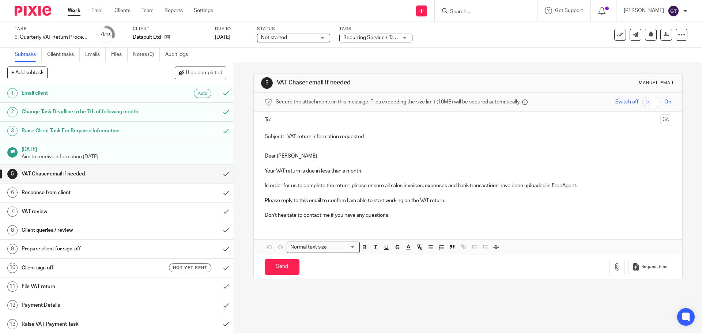
click at [290, 37] on span "Not started" at bounding box center [288, 38] width 55 height 8
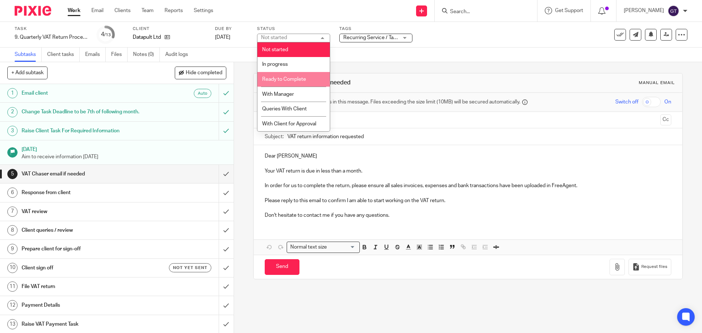
click at [290, 81] on span "Ready to Complete" at bounding box center [284, 79] width 44 height 5
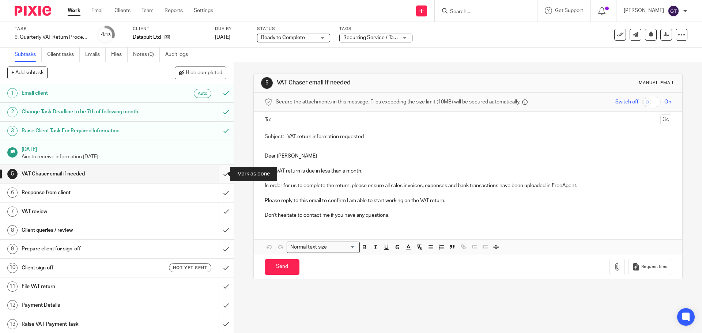
click at [219, 168] on input "submit" at bounding box center [117, 174] width 234 height 18
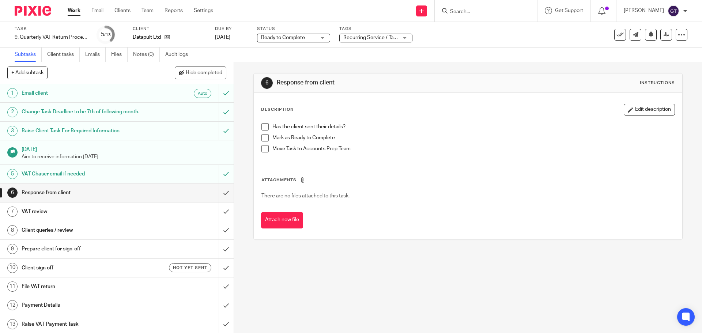
click at [474, 12] on input "Search" at bounding box center [482, 12] width 66 height 7
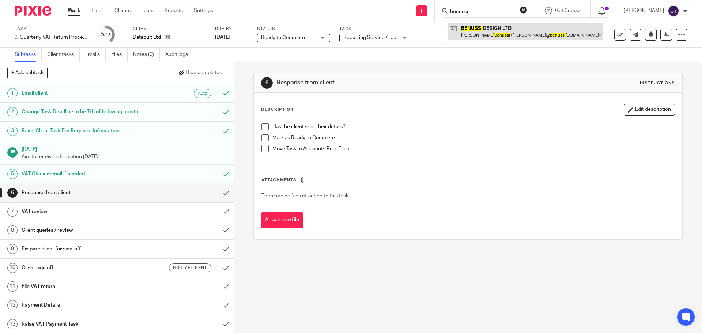
type input "benussi"
click at [491, 30] on link at bounding box center [525, 31] width 155 height 17
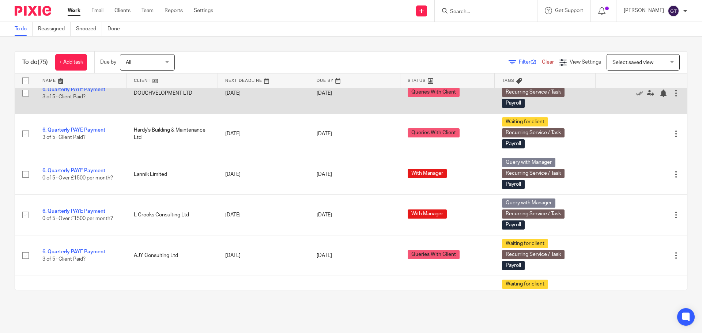
scroll to position [619, 0]
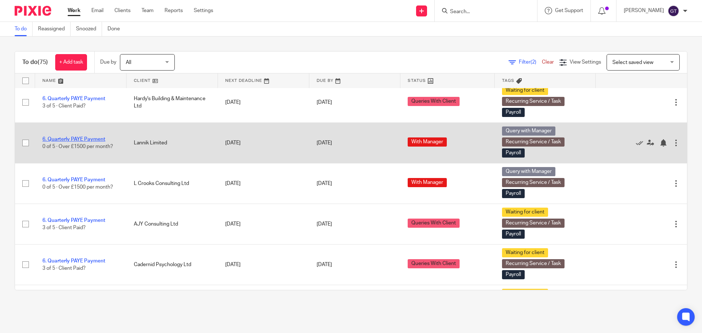
click at [88, 142] on link "6. Quarterly PAYE Payment" at bounding box center [73, 139] width 63 height 5
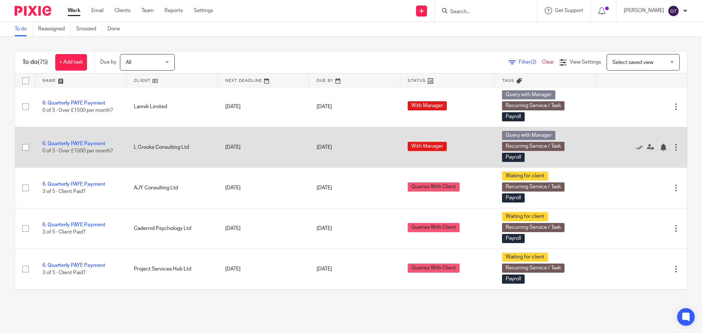
scroll to position [656, 0]
click at [91, 146] on link "6. Quarterly PAYE Payment" at bounding box center [73, 143] width 63 height 5
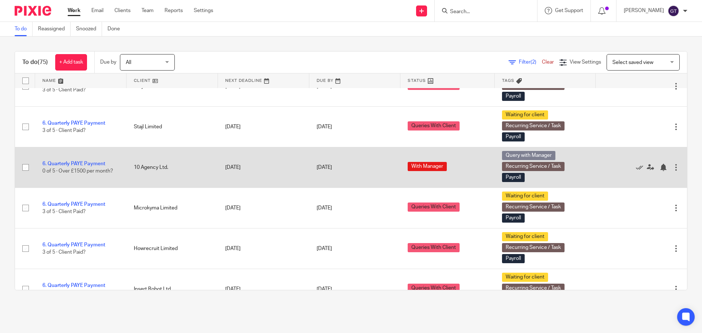
scroll to position [838, 0]
drag, startPoint x: 101, startPoint y: 166, endPoint x: 103, endPoint y: 162, distance: 4.4
click at [101, 166] on link "6. Quarterly PAYE Payment" at bounding box center [73, 163] width 63 height 5
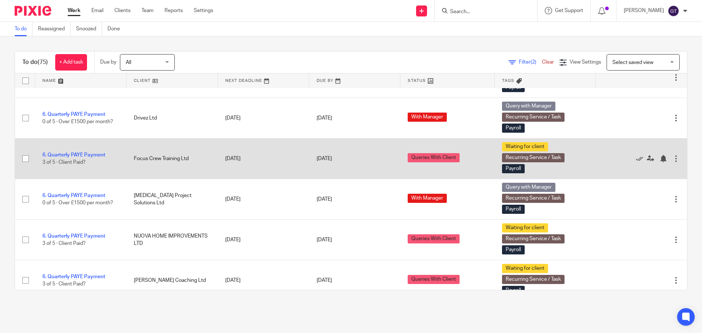
scroll to position [1094, 0]
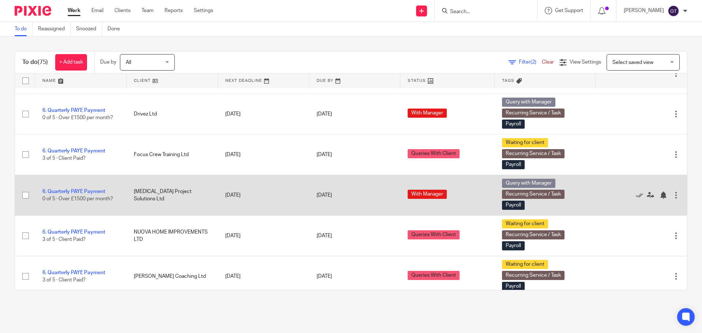
click at [80, 192] on td "6. Quarterly PAYE Payment 0 of 5 · Over £1500 per month?" at bounding box center [80, 195] width 91 height 41
click at [80, 194] on link "6. Quarterly PAYE Payment" at bounding box center [73, 191] width 63 height 5
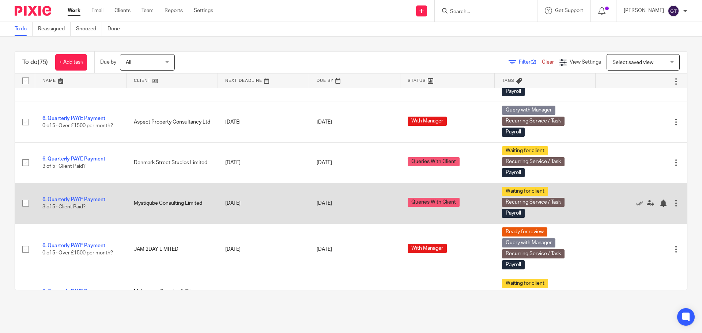
scroll to position [1533, 0]
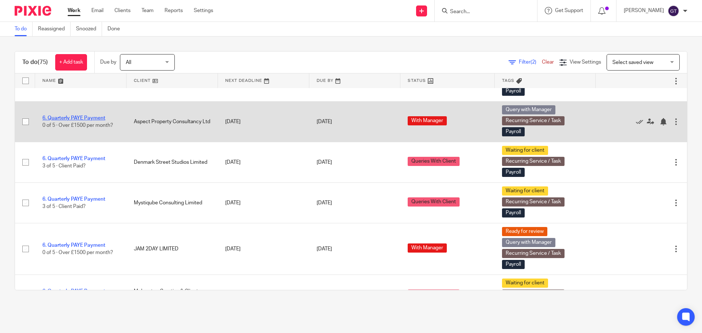
click at [96, 121] on link "6. Quarterly PAYE Payment" at bounding box center [73, 117] width 63 height 5
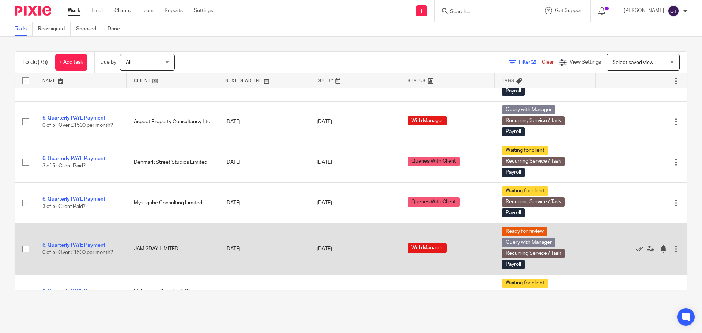
click at [92, 248] on link "6. Quarterly PAYE Payment" at bounding box center [73, 245] width 63 height 5
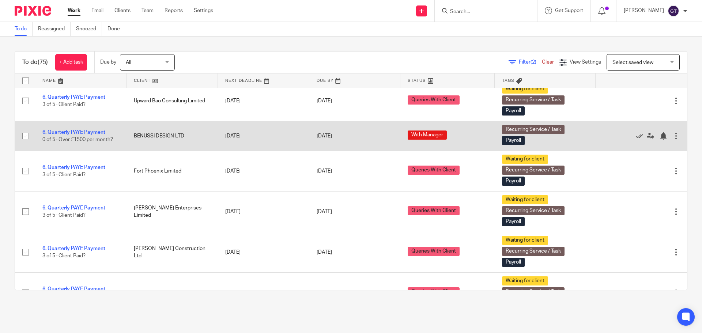
scroll to position [2008, 0]
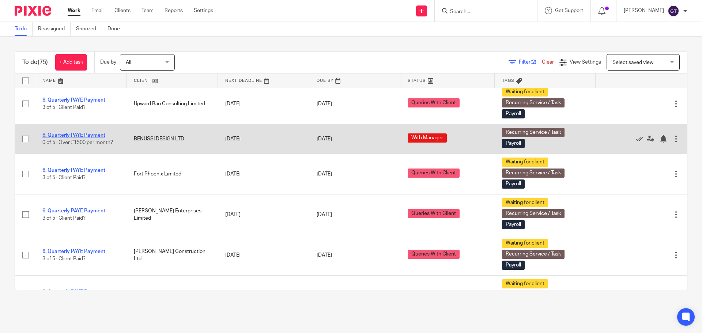
click at [87, 137] on link "6. Quarterly PAYE Payment" at bounding box center [73, 135] width 63 height 5
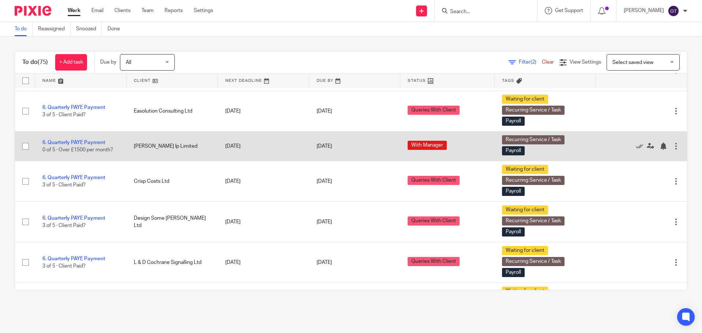
scroll to position [2191, 0]
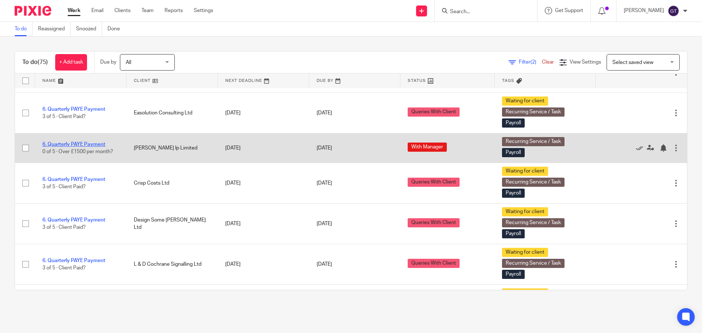
click at [88, 146] on link "6. Quarterly PAYE Payment" at bounding box center [73, 144] width 63 height 5
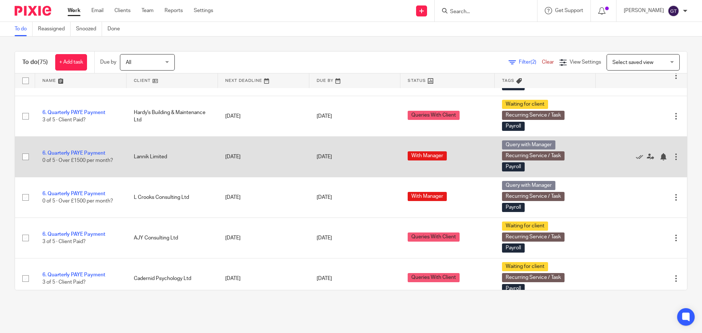
scroll to position [621, 0]
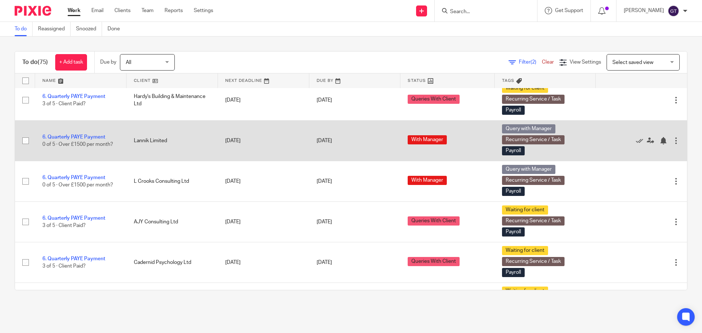
click at [672, 144] on div at bounding box center [675, 140] width 7 height 7
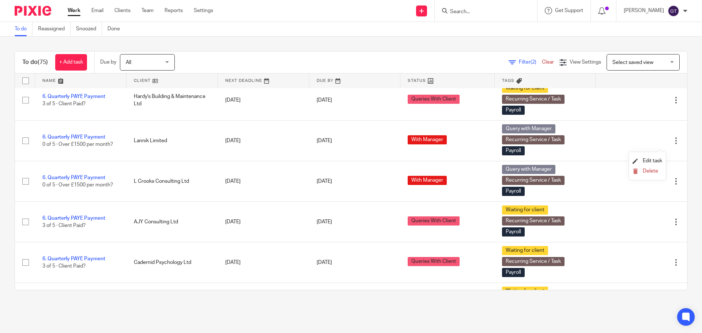
click at [649, 167] on li "Delete" at bounding box center [647, 172] width 30 height 10
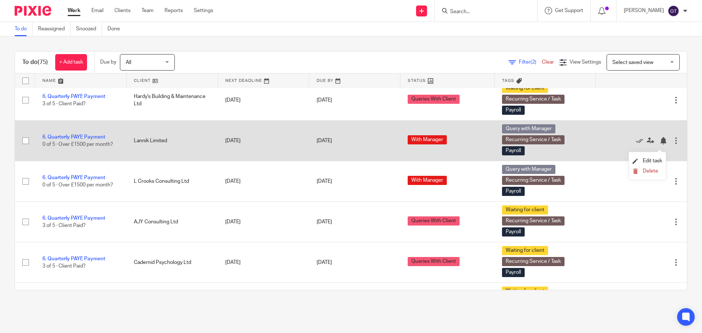
click at [300, 138] on td "[DATE]" at bounding box center [263, 141] width 91 height 41
click at [672, 144] on div at bounding box center [675, 140] width 7 height 7
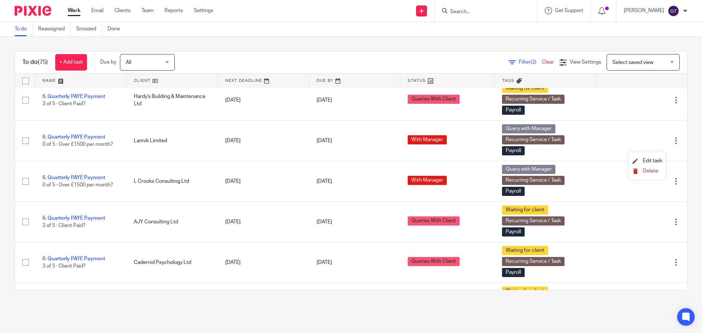
click at [650, 170] on span "Delete" at bounding box center [650, 170] width 15 height 5
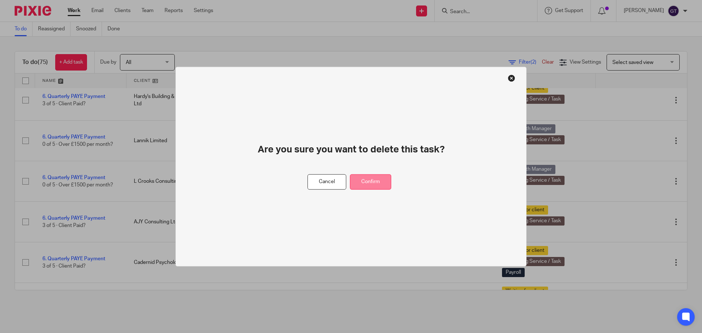
click at [374, 182] on button "Confirm" at bounding box center [370, 182] width 41 height 16
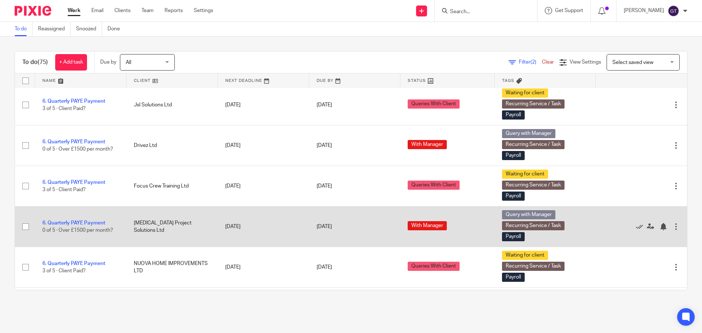
scroll to position [1023, 0]
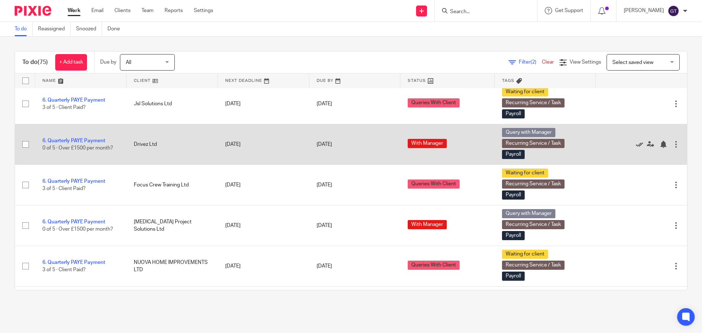
click at [636, 148] on icon at bounding box center [639, 144] width 7 height 7
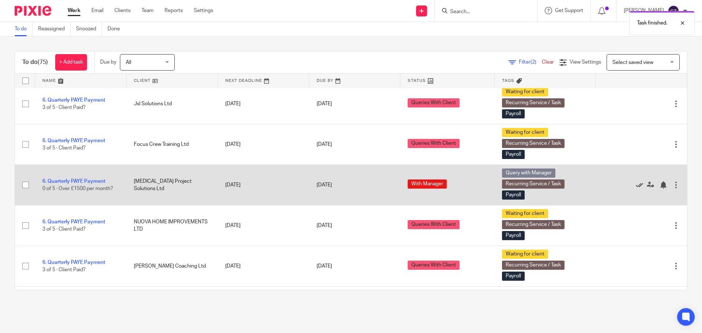
click at [636, 187] on icon at bounding box center [639, 184] width 7 height 7
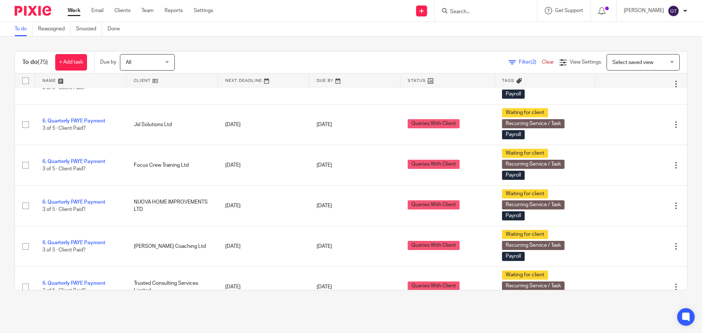
scroll to position [1008, 0]
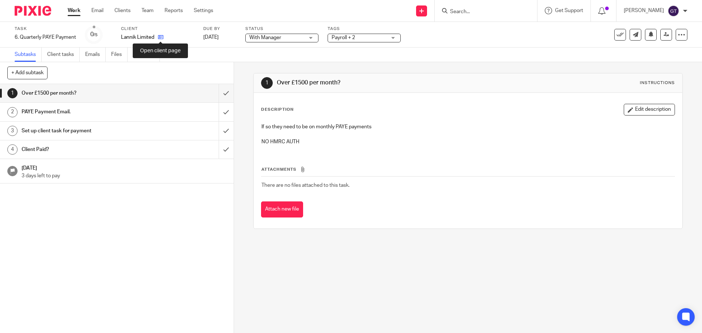
click at [161, 37] on icon at bounding box center [160, 36] width 5 height 5
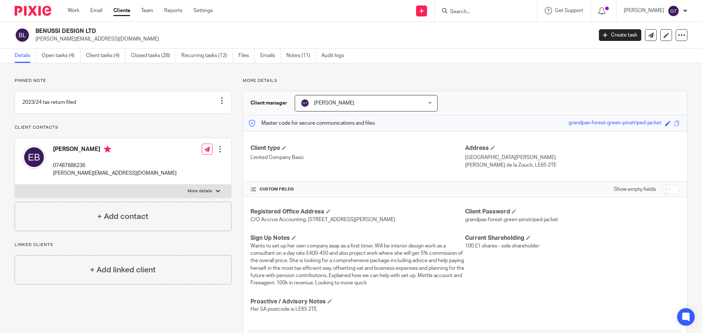
click at [55, 45] on div "BENUSSI DESIGN LTD [PERSON_NAME][EMAIL_ADDRESS][DOMAIN_NAME] Create task Update…" at bounding box center [351, 35] width 702 height 27
click at [55, 53] on link "Open tasks (4)" at bounding box center [61, 56] width 39 height 14
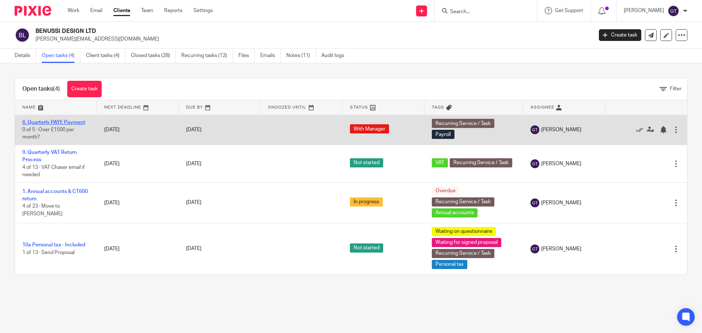
click at [58, 122] on link "6. Quarterly PAYE Payment" at bounding box center [53, 122] width 63 height 5
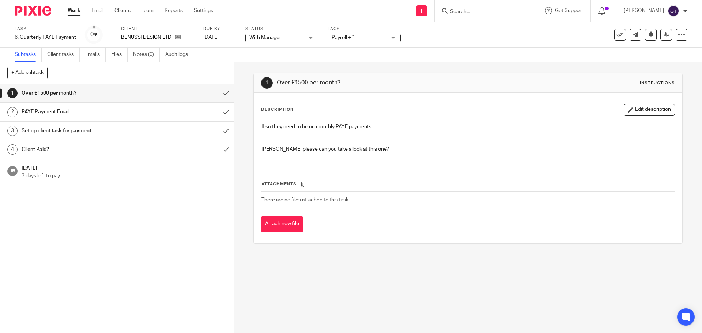
click at [653, 109] on button "Edit description" at bounding box center [649, 110] width 51 height 12
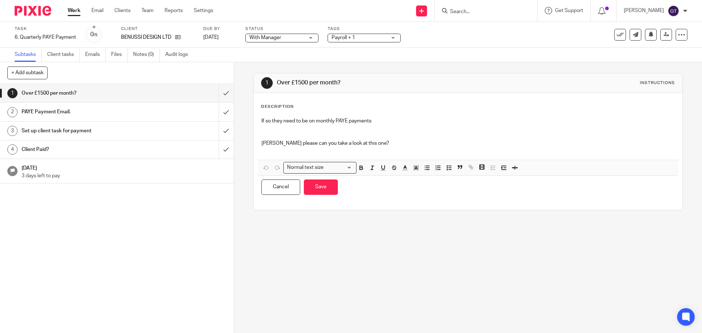
click at [371, 144] on p "Greg please can you take a look at this one?" at bounding box center [467, 143] width 413 height 7
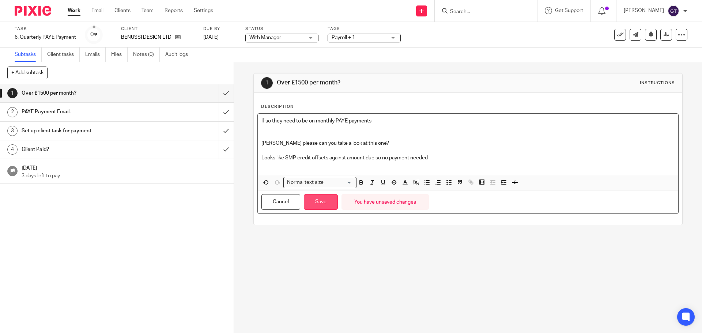
click at [321, 205] on button "Save" at bounding box center [321, 202] width 34 height 16
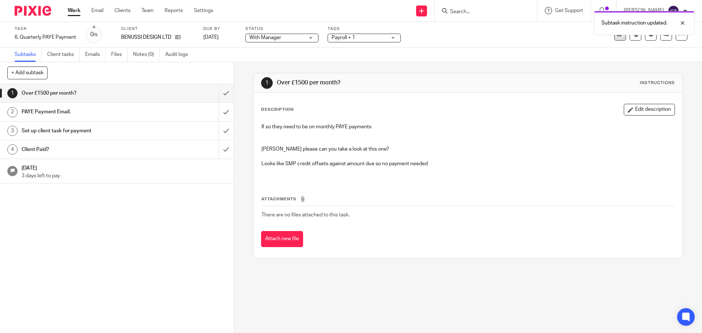
click at [615, 39] on button at bounding box center [620, 35] width 12 height 12
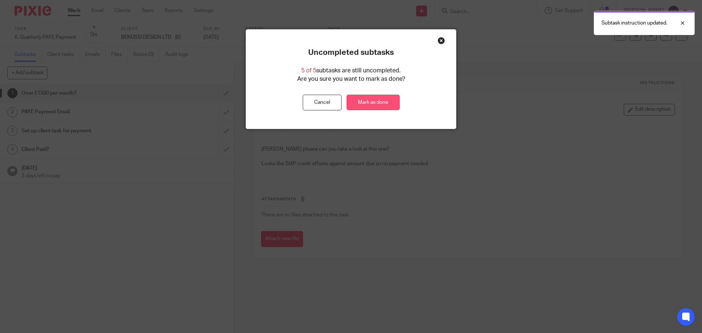
click at [387, 103] on link "Mark as done" at bounding box center [372, 103] width 53 height 16
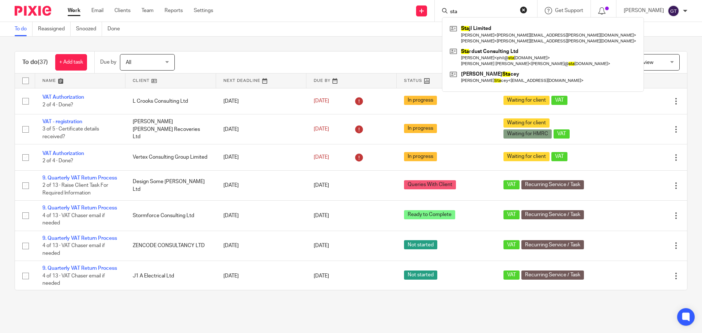
type input "stal"
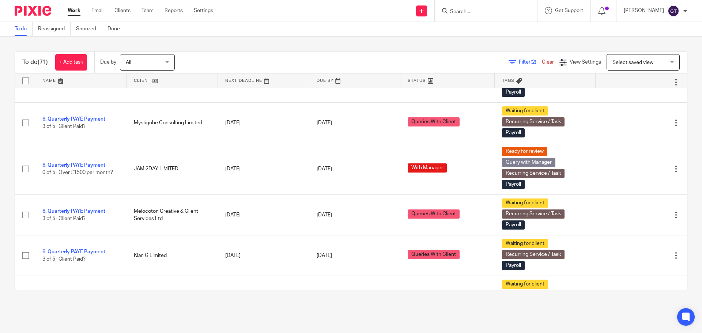
scroll to position [1499, 0]
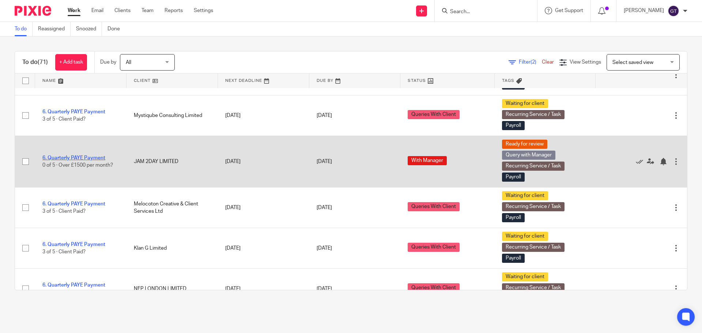
click at [71, 160] on link "6. Quarterly PAYE Payment" at bounding box center [73, 157] width 63 height 5
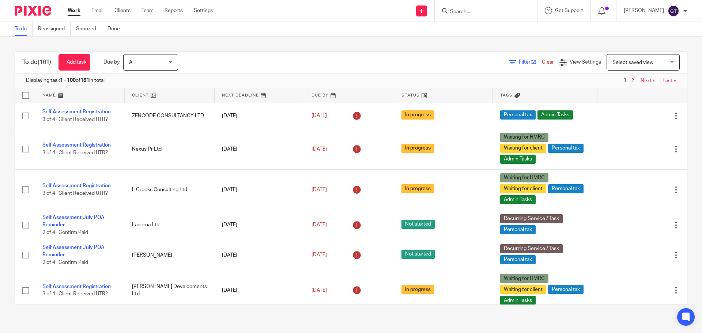
click at [473, 11] on input "Search" at bounding box center [482, 12] width 66 height 7
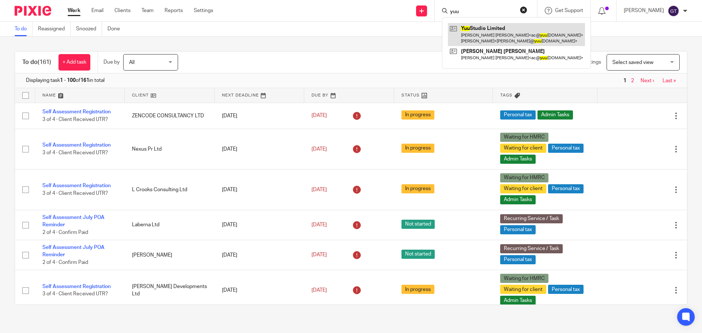
type input "yuu"
click at [473, 27] on link at bounding box center [516, 34] width 137 height 23
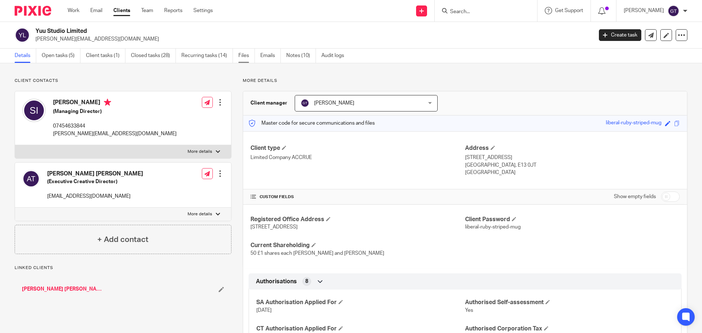
click at [246, 57] on link "Files" at bounding box center [246, 56] width 16 height 14
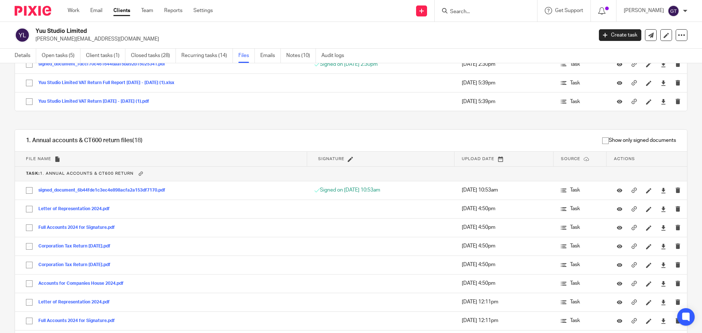
scroll to position [88, 0]
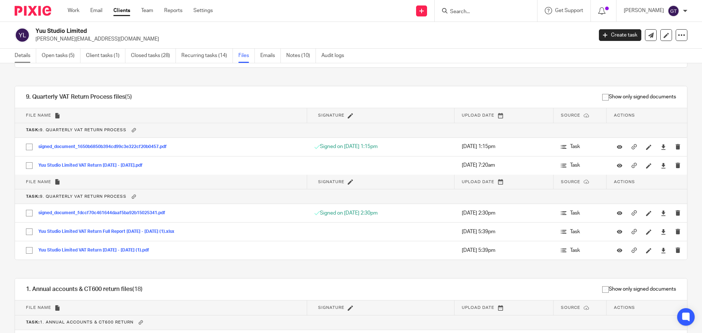
click at [21, 55] on link "Details" at bounding box center [26, 56] width 22 height 14
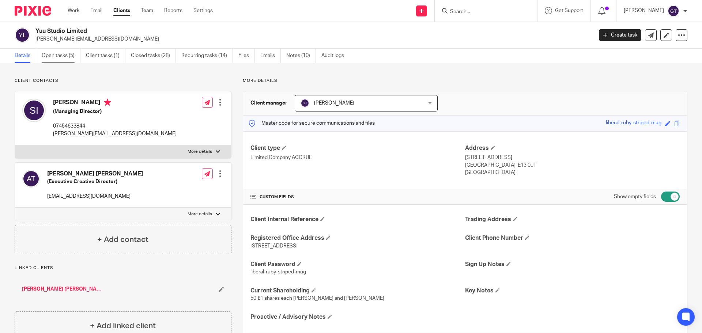
click at [65, 54] on link "Open tasks (5)" at bounding box center [61, 56] width 39 height 14
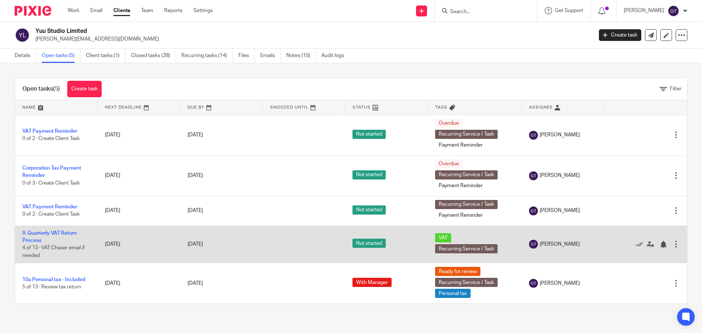
click at [35, 236] on td "9. Quarterly VAT Return Process 4 of 13 · VAT Chaser email if needed" at bounding box center [56, 245] width 83 height 38
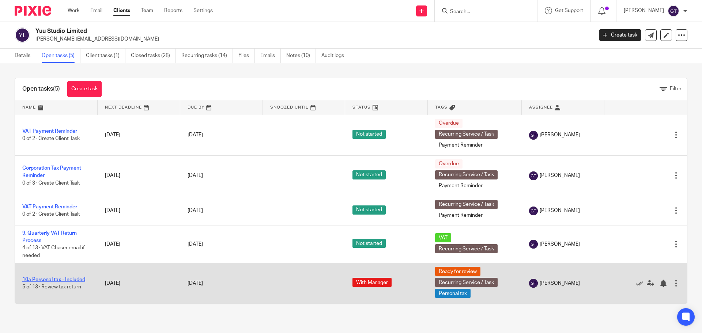
click at [42, 278] on link "10a Personal tax - Included" at bounding box center [53, 279] width 63 height 5
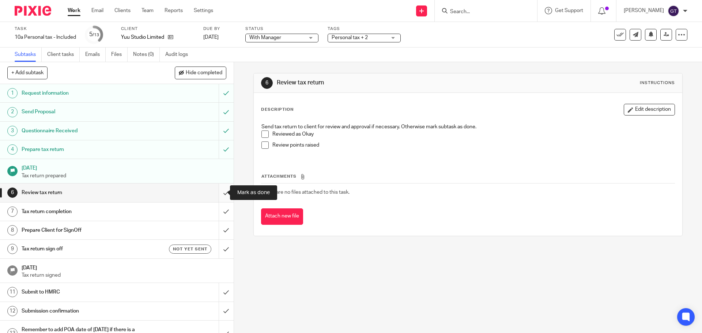
click at [220, 190] on input "submit" at bounding box center [117, 192] width 234 height 18
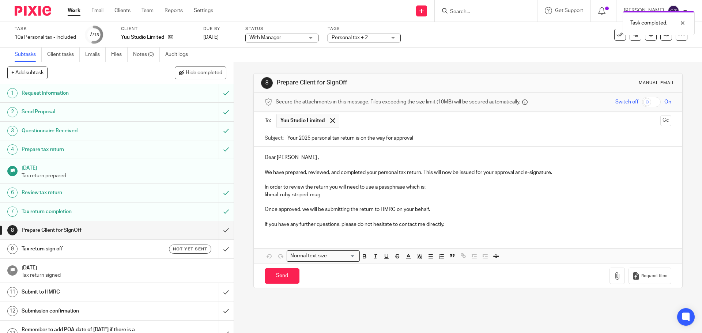
click at [293, 158] on p "Dear [PERSON_NAME] ," at bounding box center [468, 157] width 406 height 7
click at [315, 225] on p "If you have any further questions, please do not hesitate to contact me directl…" at bounding box center [468, 224] width 406 height 7
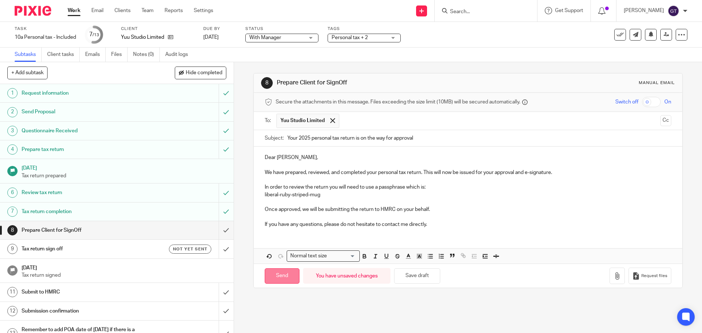
click at [276, 277] on input "Send" at bounding box center [282, 276] width 35 height 16
type input "Sent"
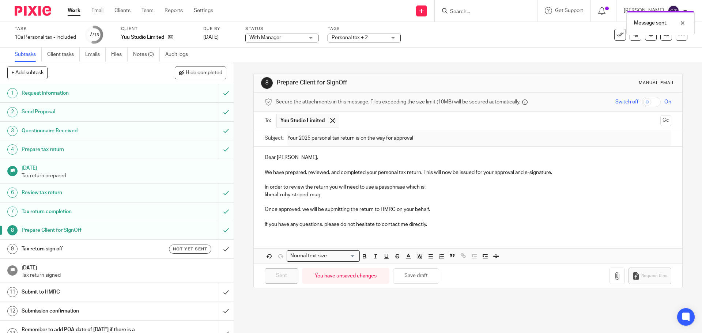
click at [136, 251] on h1 "Tax return sign off" at bounding box center [85, 248] width 126 height 11
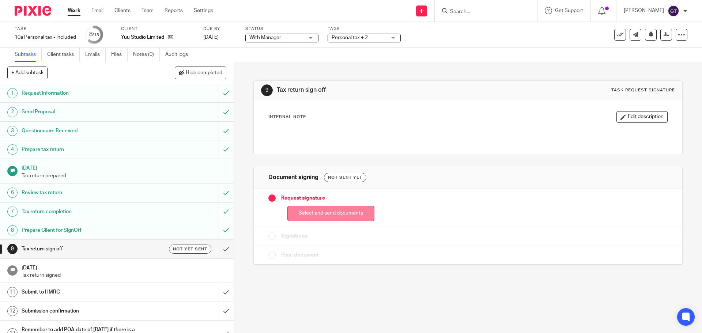
click at [315, 214] on button "Select and send documents" at bounding box center [330, 214] width 87 height 16
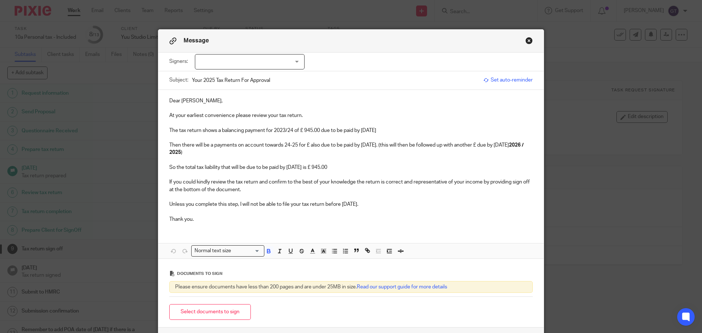
drag, startPoint x: 361, startPoint y: 166, endPoint x: 156, endPoint y: 128, distance: 208.5
click at [158, 128] on div "Dear Shauna, At your earliest convenience please review your tax return. The ta…" at bounding box center [350, 159] width 385 height 139
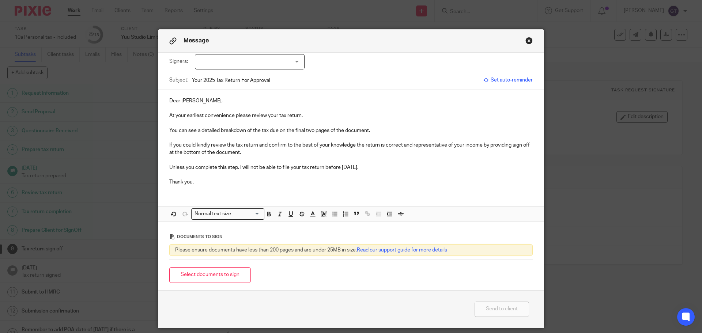
click at [239, 64] on div at bounding box center [250, 61] width 110 height 15
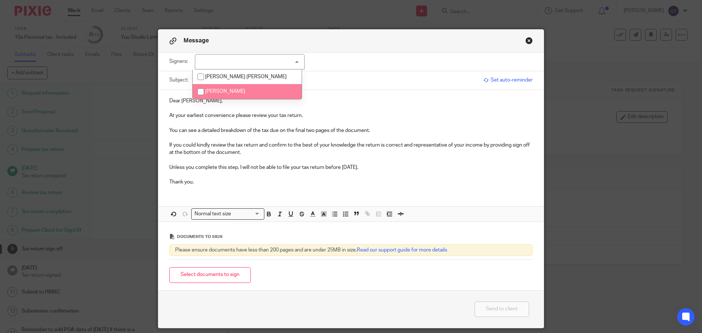
click at [226, 92] on span "Shauna Ursula Irwin" at bounding box center [225, 91] width 40 height 5
checkbox input "true"
click at [369, 170] on p "Unless you complete this step, I will not be able to file your tax return befor…" at bounding box center [350, 167] width 363 height 7
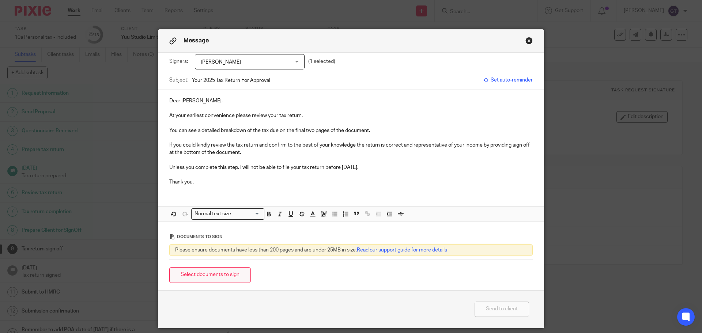
click at [233, 271] on button "Select documents to sign" at bounding box center [210, 275] width 82 height 16
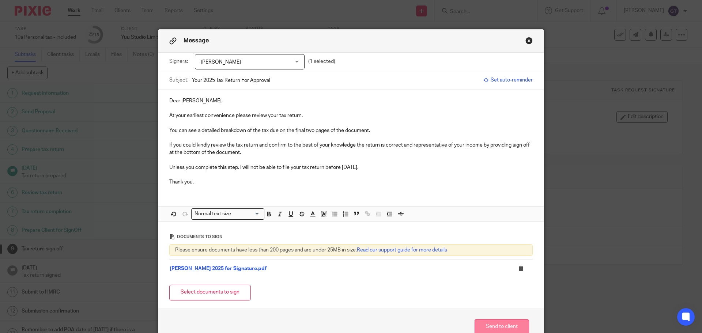
drag, startPoint x: 497, startPoint y: 324, endPoint x: 492, endPoint y: 321, distance: 5.9
click at [497, 324] on button "Send to client" at bounding box center [501, 327] width 54 height 16
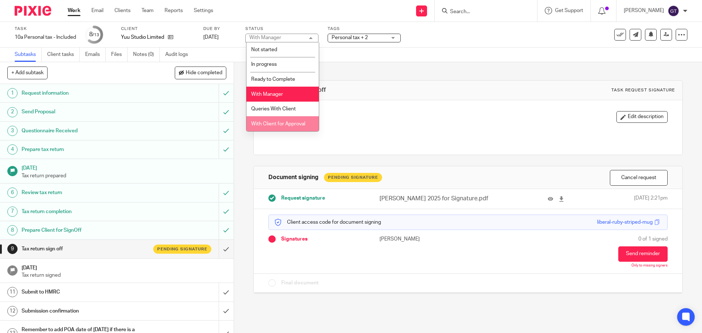
click at [283, 124] on span "With Client for Approval" at bounding box center [278, 123] width 54 height 5
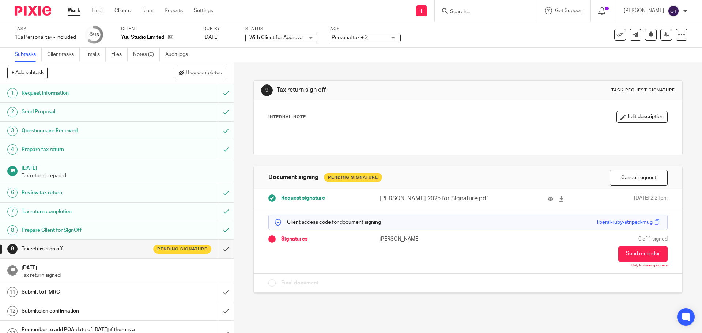
click at [359, 35] on span "Personal tax + 2" at bounding box center [350, 37] width 36 height 5
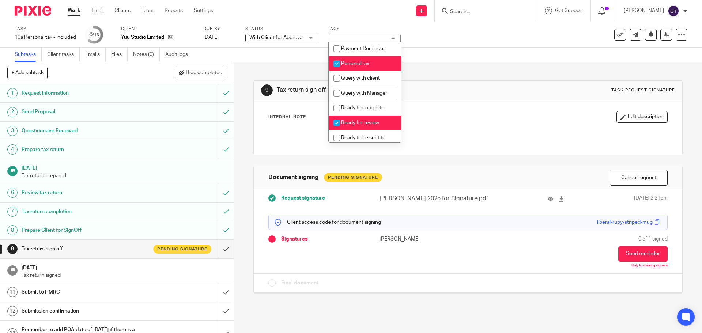
scroll to position [220, 0]
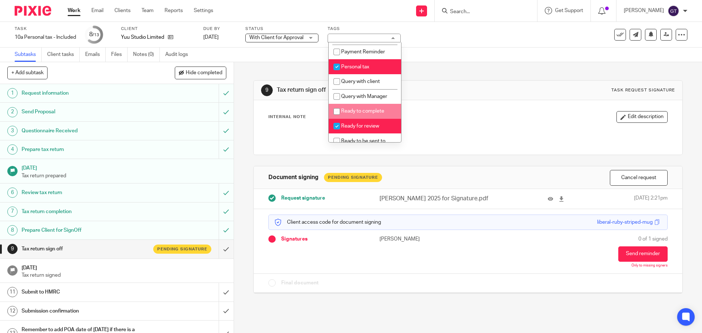
click at [366, 129] on span "Ready for review" at bounding box center [360, 126] width 38 height 5
checkbox input "false"
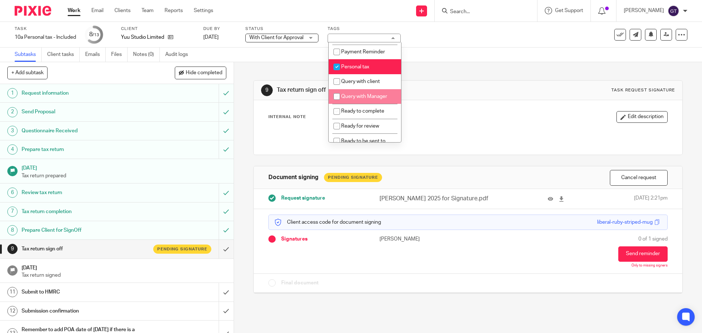
click at [308, 65] on div "9 Tax return sign off Task request signature Internal Note Edit description Doc…" at bounding box center [467, 181] width 429 height 239
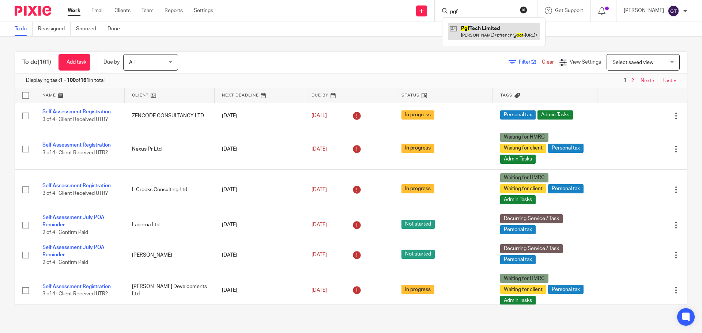
type input "pgf"
click at [485, 29] on link at bounding box center [494, 31] width 92 height 17
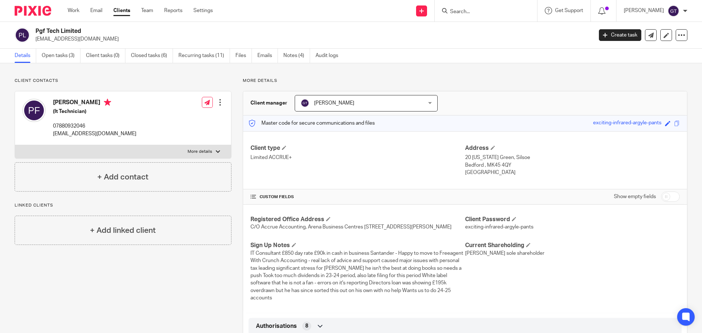
click at [662, 197] on input "checkbox" at bounding box center [670, 197] width 19 height 10
checkbox input "true"
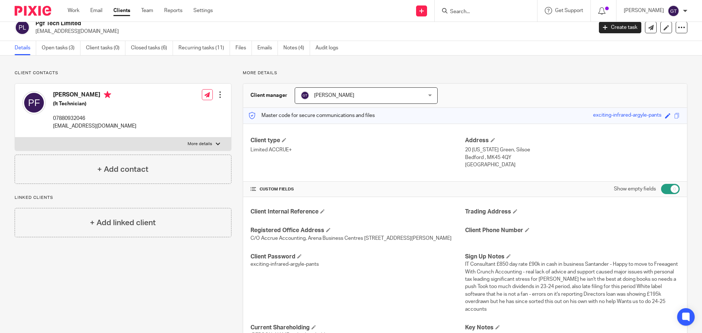
scroll to position [6, 0]
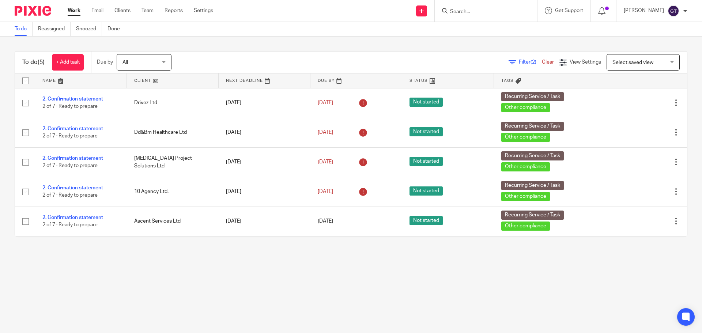
click at [473, 9] on input "Search" at bounding box center [482, 12] width 66 height 7
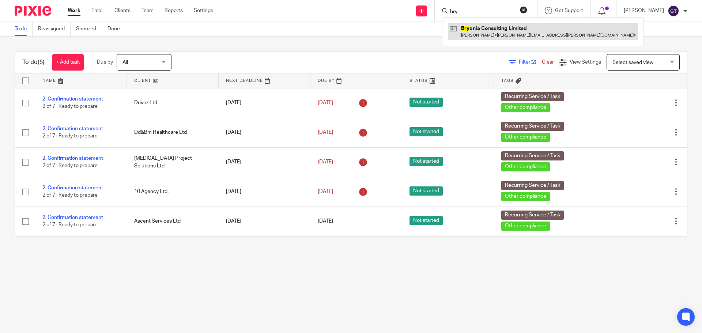
type input "bry"
click at [486, 28] on link at bounding box center [543, 31] width 190 height 17
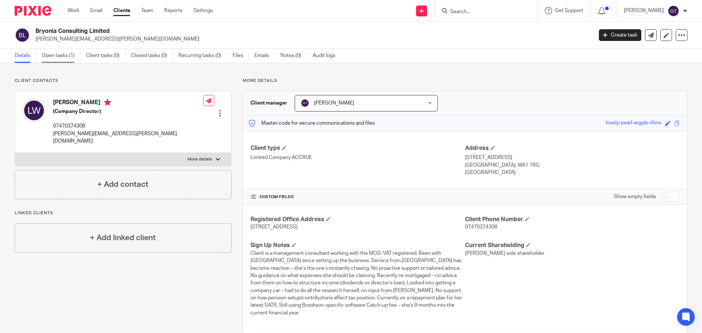
click at [67, 46] on div "Bryonia Consulting Limited [PERSON_NAME][EMAIL_ADDRESS][PERSON_NAME][DOMAIN_NAM…" at bounding box center [351, 35] width 702 height 27
click at [66, 49] on link "Open tasks (1)" at bounding box center [61, 56] width 39 height 14
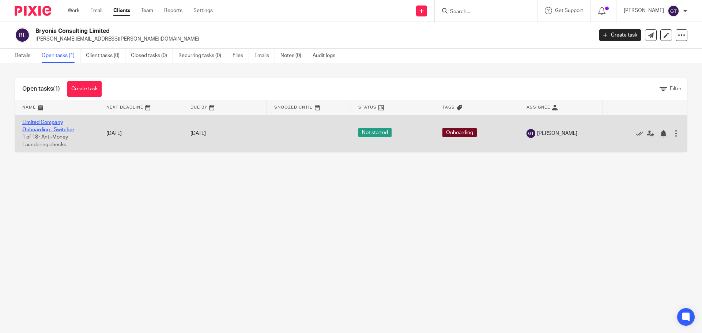
click at [43, 129] on link "Limited Company Onboarding - Switcher" at bounding box center [48, 126] width 52 height 12
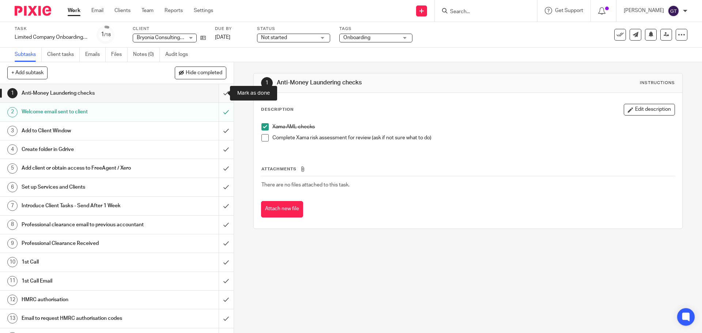
click at [218, 96] on input "submit" at bounding box center [117, 93] width 234 height 18
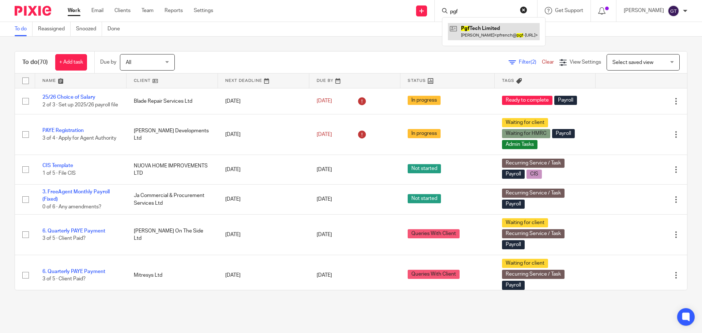
type input "pgf"
click at [487, 28] on link at bounding box center [494, 31] width 92 height 17
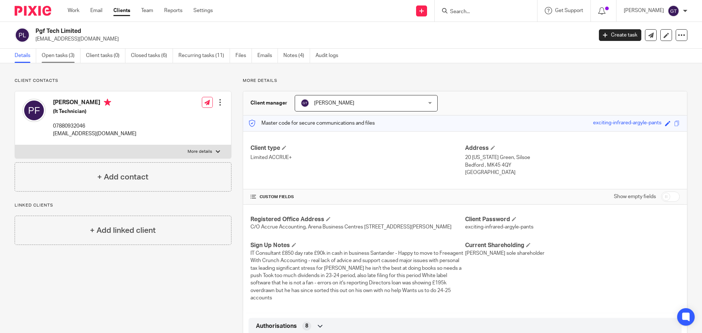
click at [66, 55] on link "Open tasks (3)" at bounding box center [61, 56] width 39 height 14
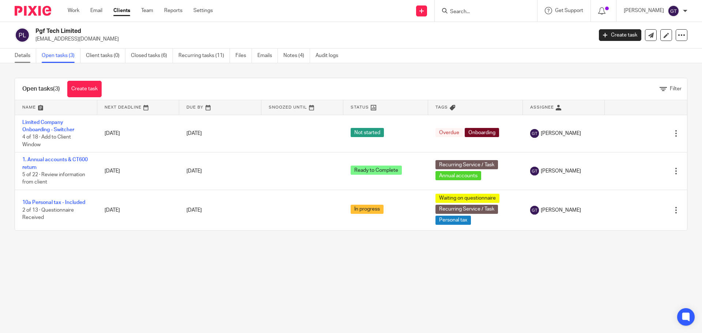
click at [30, 58] on link "Details" at bounding box center [26, 56] width 22 height 14
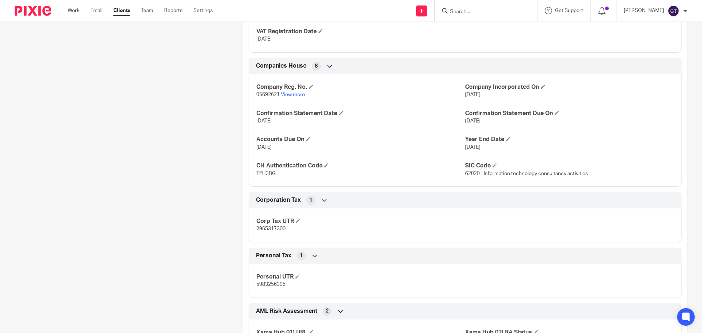
scroll to position [731, 0]
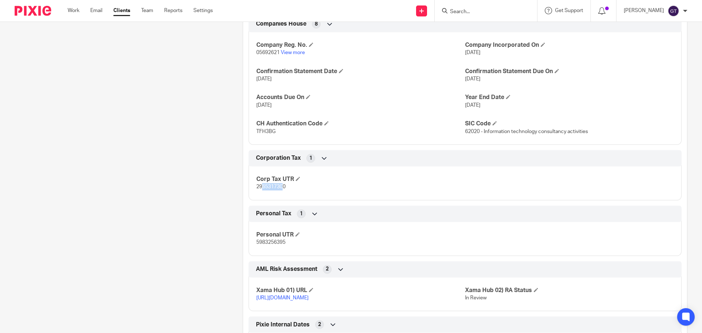
drag, startPoint x: 268, startPoint y: 194, endPoint x: 151, endPoint y: 207, distance: 117.3
click at [281, 189] on span "2965317300" at bounding box center [270, 186] width 29 height 5
click at [294, 183] on h4 "Corp Tax UTR" at bounding box center [360, 179] width 209 height 8
click at [296, 181] on span at bounding box center [298, 179] width 4 height 4
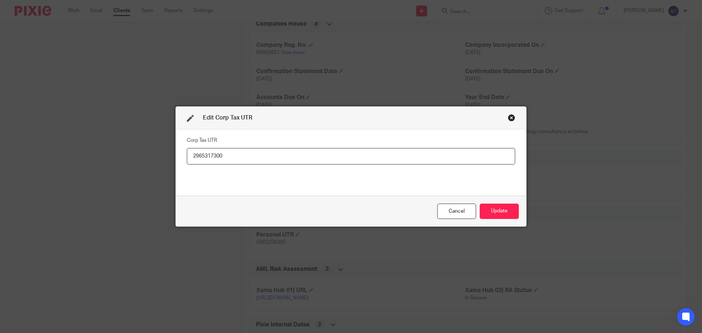
drag, startPoint x: 205, startPoint y: 155, endPoint x: 232, endPoint y: 155, distance: 27.0
click at [232, 155] on input "2965317300" at bounding box center [351, 156] width 328 height 16
click at [510, 117] on div "Close this dialog window" at bounding box center [511, 117] width 7 height 7
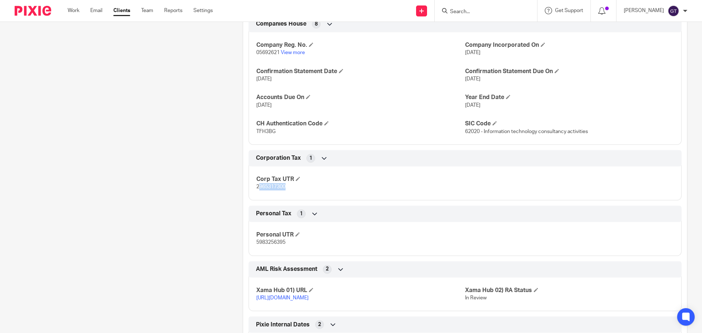
drag, startPoint x: 256, startPoint y: 193, endPoint x: 284, endPoint y: 195, distance: 28.2
click at [284, 189] on span "2965317300" at bounding box center [270, 186] width 29 height 5
click at [258, 189] on span "2965317300" at bounding box center [270, 186] width 29 height 5
drag, startPoint x: 255, startPoint y: 193, endPoint x: 287, endPoint y: 196, distance: 32.7
click at [287, 190] on p "2965317300" at bounding box center [360, 186] width 209 height 7
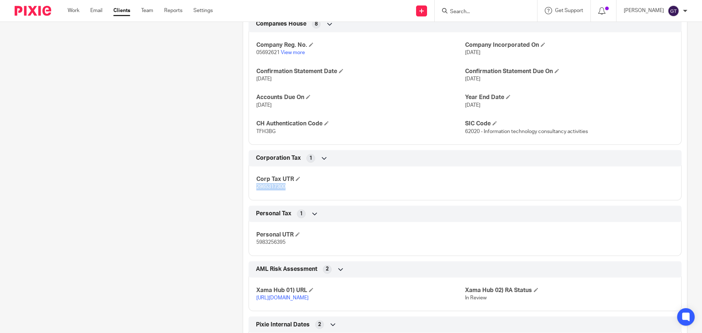
copy span "2965317300"
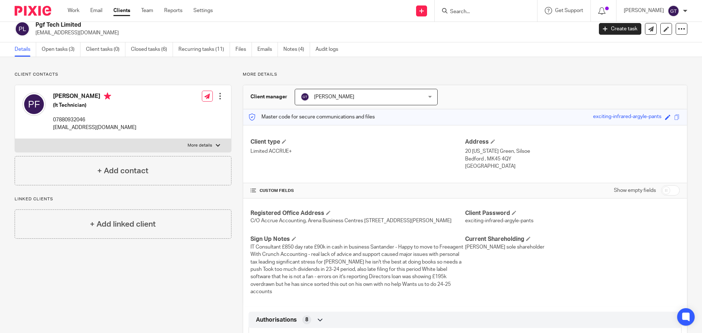
scroll to position [0, 0]
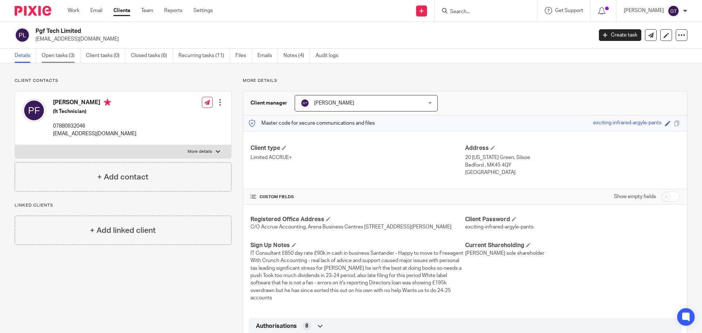
click at [69, 60] on link "Open tasks (3)" at bounding box center [61, 56] width 39 height 14
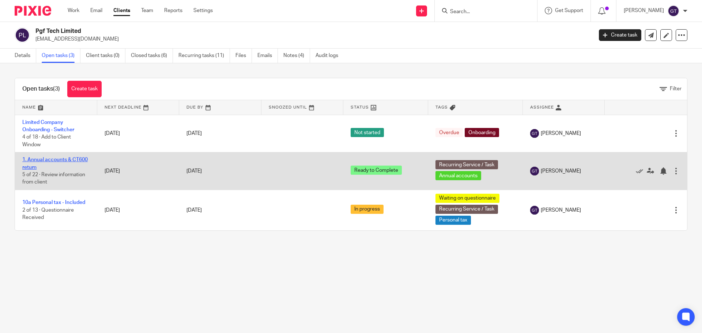
click at [49, 160] on link "1. Annual accounts & CT600 return" at bounding box center [54, 163] width 65 height 12
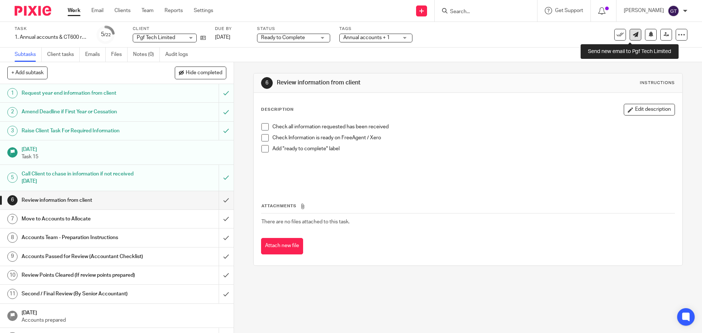
click at [277, 36] on icon at bounding box center [635, 34] width 5 height 5
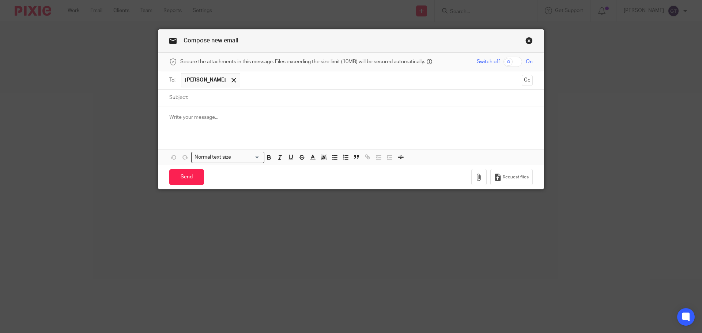
click at [217, 97] on input "Subject:" at bounding box center [362, 98] width 341 height 16
type input "Year End Accounts - Queries"
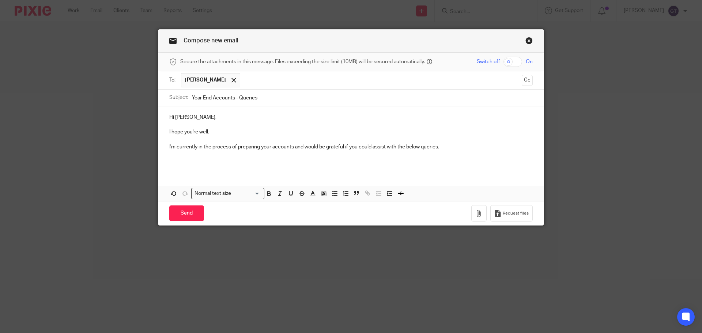
click at [224, 167] on div "Hi Paul, I hope you're well. I'm currently in the process of preparing your acc…" at bounding box center [350, 138] width 385 height 65
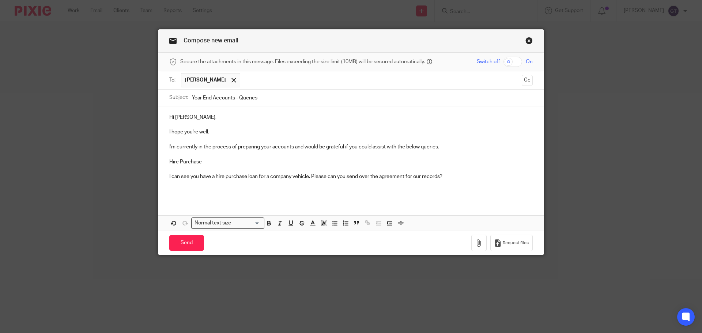
click at [438, 175] on p "I can see you have a hire purchase loan for a company vehicle. Please can you s…" at bounding box center [350, 176] width 363 height 7
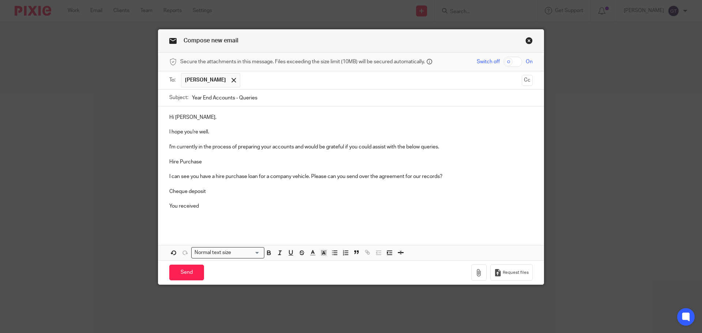
click at [211, 205] on p "You received" at bounding box center [350, 205] width 363 height 7
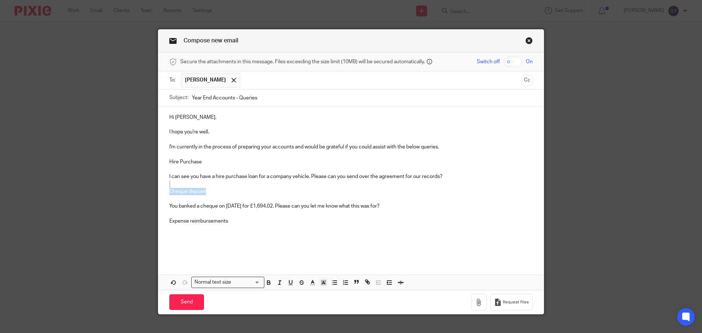
drag, startPoint x: 217, startPoint y: 190, endPoint x: 152, endPoint y: 187, distance: 65.5
click at [152, 187] on div "Compose new email Secure the attachments in this message. Files exceeding the s…" at bounding box center [351, 166] width 702 height 333
click at [190, 191] on p "Cheque deposit" at bounding box center [350, 191] width 363 height 7
drag, startPoint x: 212, startPoint y: 192, endPoint x: 161, endPoint y: 193, distance: 51.2
click at [161, 193] on div "Hi Paul, I hope you're well. I'm currently in the process of preparing your acc…" at bounding box center [350, 183] width 385 height 154
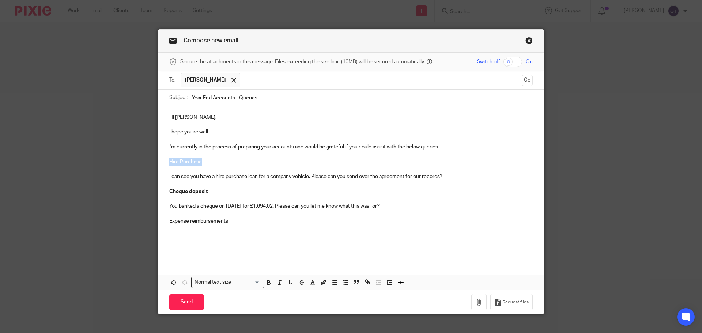
drag, startPoint x: 203, startPoint y: 160, endPoint x: 162, endPoint y: 159, distance: 40.6
click at [162, 159] on div "Hi Paul, I hope you're well. I'm currently in the process of preparing your acc…" at bounding box center [350, 183] width 385 height 154
drag, startPoint x: 235, startPoint y: 220, endPoint x: 166, endPoint y: 217, distance: 69.9
click at [166, 217] on div "Hi Paul, I hope you're well. I'm currently in the process of preparing your acc…" at bounding box center [350, 183] width 385 height 154
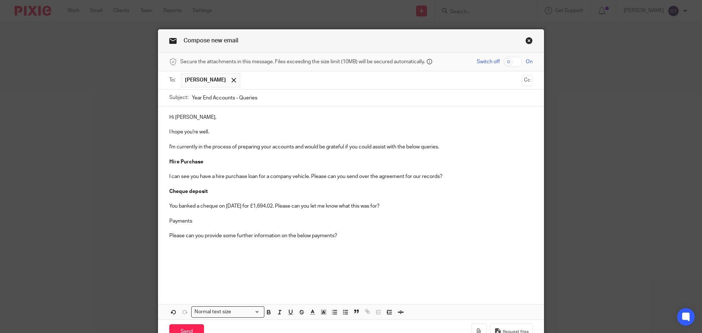
click at [185, 249] on p at bounding box center [350, 250] width 363 height 7
click at [333, 314] on line "button" at bounding box center [334, 314] width 3 height 0
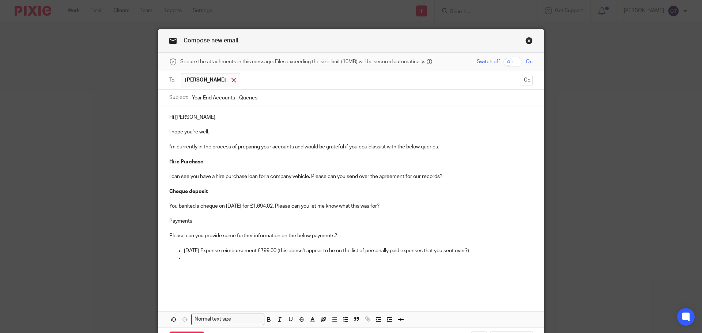
click at [236, 81] on span at bounding box center [233, 80] width 5 height 5
click at [209, 255] on p at bounding box center [358, 256] width 349 height 7
click at [189, 255] on p at bounding box center [358, 256] width 349 height 7
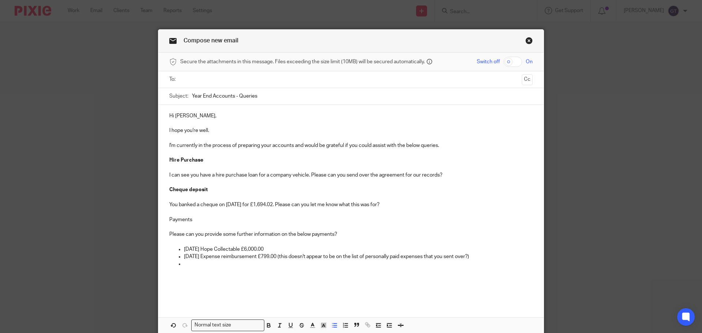
click at [182, 268] on p at bounding box center [350, 271] width 363 height 7
click at [193, 262] on p at bounding box center [358, 263] width 349 height 7
click at [200, 270] on p at bounding box center [358, 271] width 349 height 7
click at [280, 247] on p "10-Feb-24 Hope Collectable £6,000.00" at bounding box center [358, 249] width 349 height 7
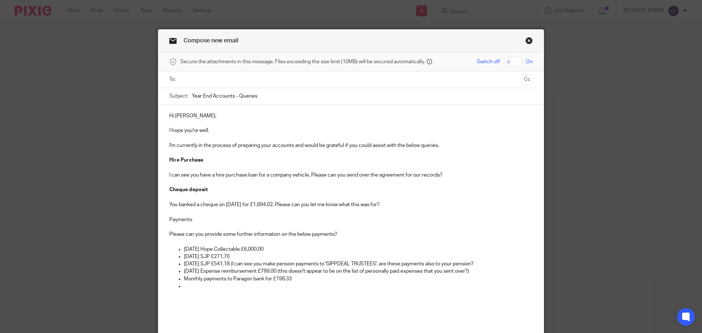
click at [196, 280] on p "Monthly payments to Paragon bank for £198.33" at bounding box center [358, 278] width 349 height 7
click at [196, 286] on p at bounding box center [358, 286] width 349 height 7
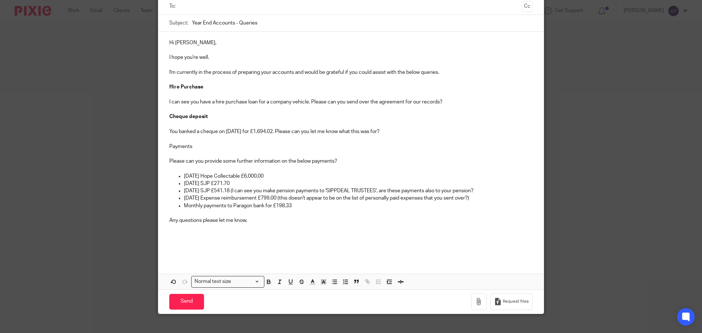
click at [205, 248] on p at bounding box center [350, 249] width 363 height 7
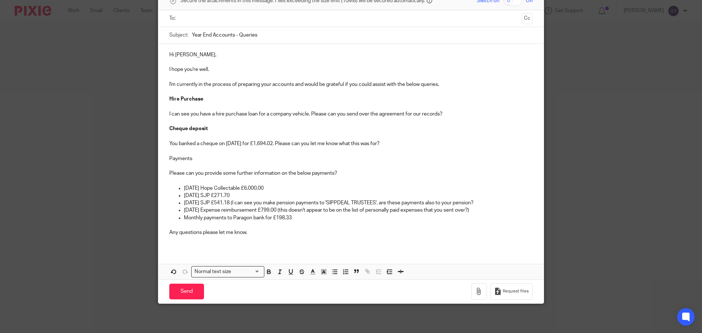
scroll to position [54, 0]
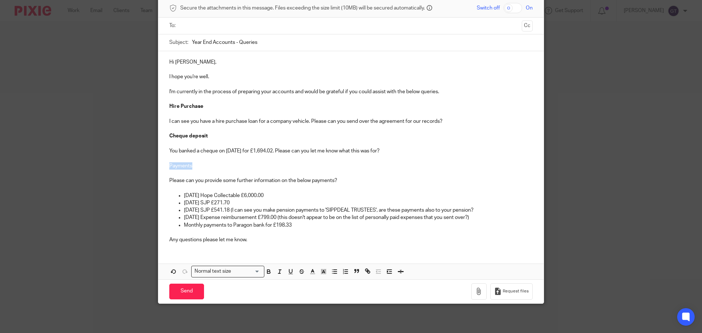
drag, startPoint x: 201, startPoint y: 164, endPoint x: 160, endPoint y: 162, distance: 41.0
click at [160, 162] on div "Hi Paul, I hope you're well. I'm currently in the process of preparing your acc…" at bounding box center [350, 150] width 385 height 198
click at [308, 151] on p "You banked a cheque on 23rd December 2024 for £1,694.02. Please can you let me …" at bounding box center [350, 150] width 363 height 7
click at [402, 149] on p "You banked a cheque on 23rd December 2024 for £1,694.02. Please can you let me …" at bounding box center [350, 150] width 363 height 7
click at [431, 152] on p "You banked a cheque on 23rd December 2024 for £1,694.02. Please can you let me …" at bounding box center [350, 150] width 363 height 7
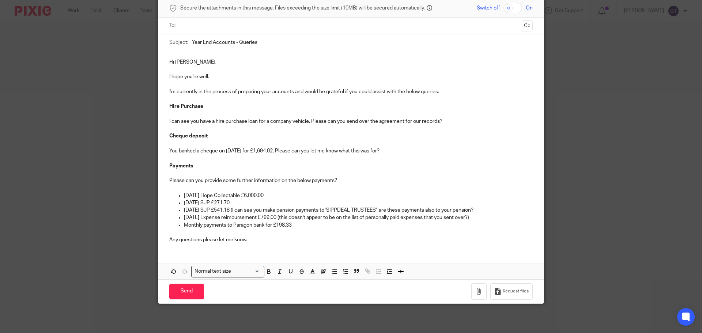
click at [377, 176] on p at bounding box center [350, 173] width 363 height 7
click at [215, 27] on input "text" at bounding box center [351, 26] width 336 height 8
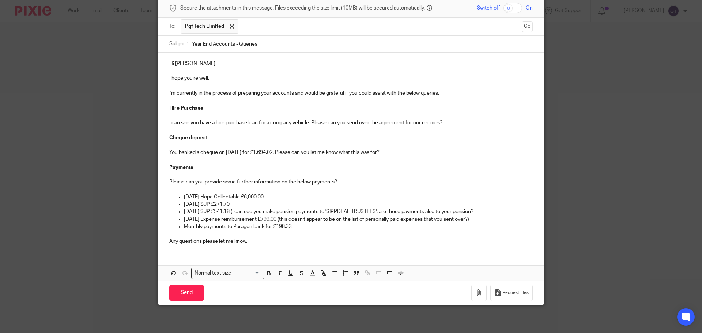
drag, startPoint x: 224, startPoint y: 44, endPoint x: 225, endPoint y: 35, distance: 8.8
click at [280, 196] on p "10-Feb-24 Hope Collectable £6,000.00" at bounding box center [358, 196] width 349 height 7
click at [241, 204] on p "21-Feb-24 SJP £271.70" at bounding box center [358, 204] width 349 height 7
click at [491, 213] on p "21-Mar-24 SJP £541.18 (I can see you make pension payments to 'SIPPDEAL TRUSTEE…" at bounding box center [358, 211] width 349 height 7
click at [296, 218] on p "10-Dec-24 Expense reimbursement £799.00 (this doesn't appear to be on the list …" at bounding box center [358, 219] width 349 height 7
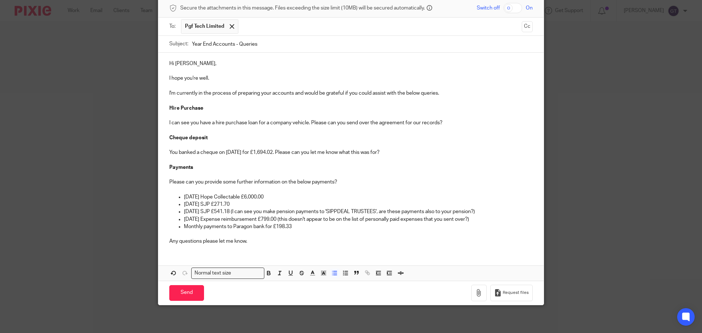
click at [255, 242] on p "Any questions please let me know." at bounding box center [350, 241] width 363 height 7
click at [192, 42] on input "Year End Accounts - Queries" at bounding box center [362, 44] width 341 height 16
type input "Urgent: Year End Accounts - Queries"
click at [456, 92] on p "I'm currently in the process of preparing your accounts and would be grateful i…" at bounding box center [350, 93] width 363 height 7
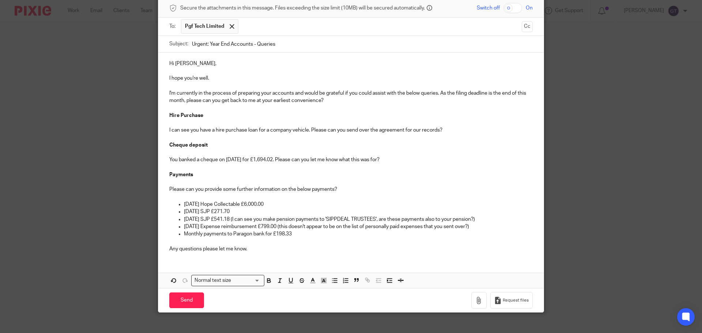
click at [255, 250] on p "Any questions please let me know." at bounding box center [350, 248] width 363 height 7
click at [312, 235] on p "Monthly payments to Paragon bank for £198.33" at bounding box center [358, 233] width 349 height 7
click at [189, 301] on input "Send" at bounding box center [186, 300] width 35 height 16
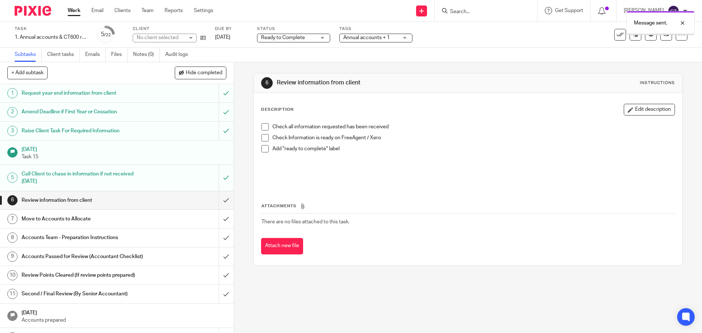
click at [300, 39] on span "Ready to Complete" at bounding box center [283, 37] width 44 height 5
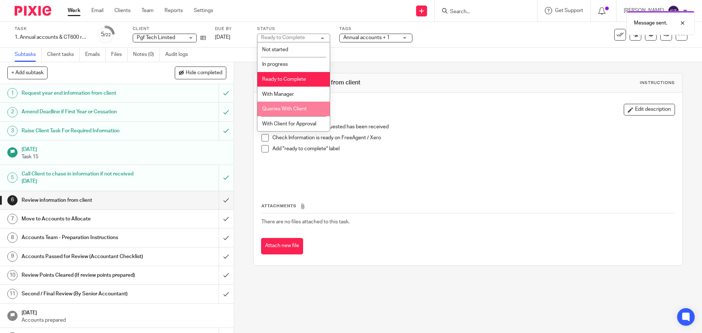
click at [292, 111] on span "Queries With Client" at bounding box center [284, 108] width 45 height 5
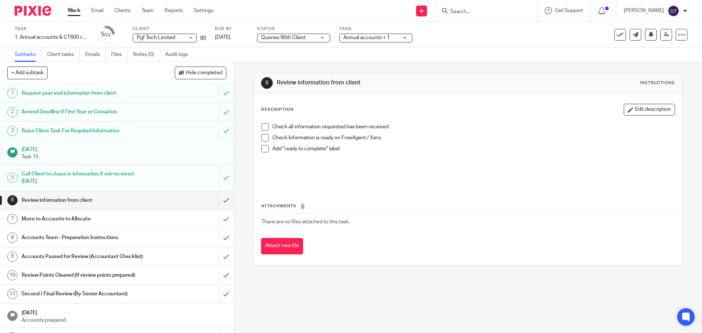
click at [281, 67] on div "6 Review information from client Instructions Description Edit description Chec…" at bounding box center [467, 169] width 429 height 215
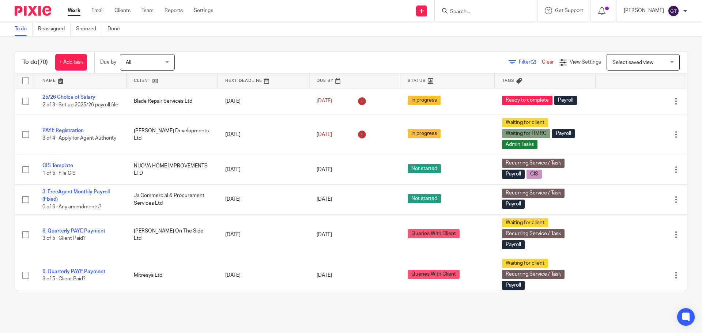
click at [470, 13] on input "Search" at bounding box center [482, 12] width 66 height 7
type input "kl"
click at [486, 34] on link at bounding box center [510, 31] width 124 height 17
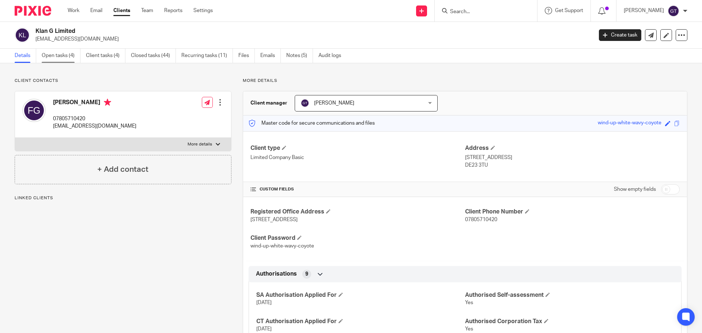
click at [67, 58] on link "Open tasks (4)" at bounding box center [61, 56] width 39 height 14
